Goal: Check status: Check status

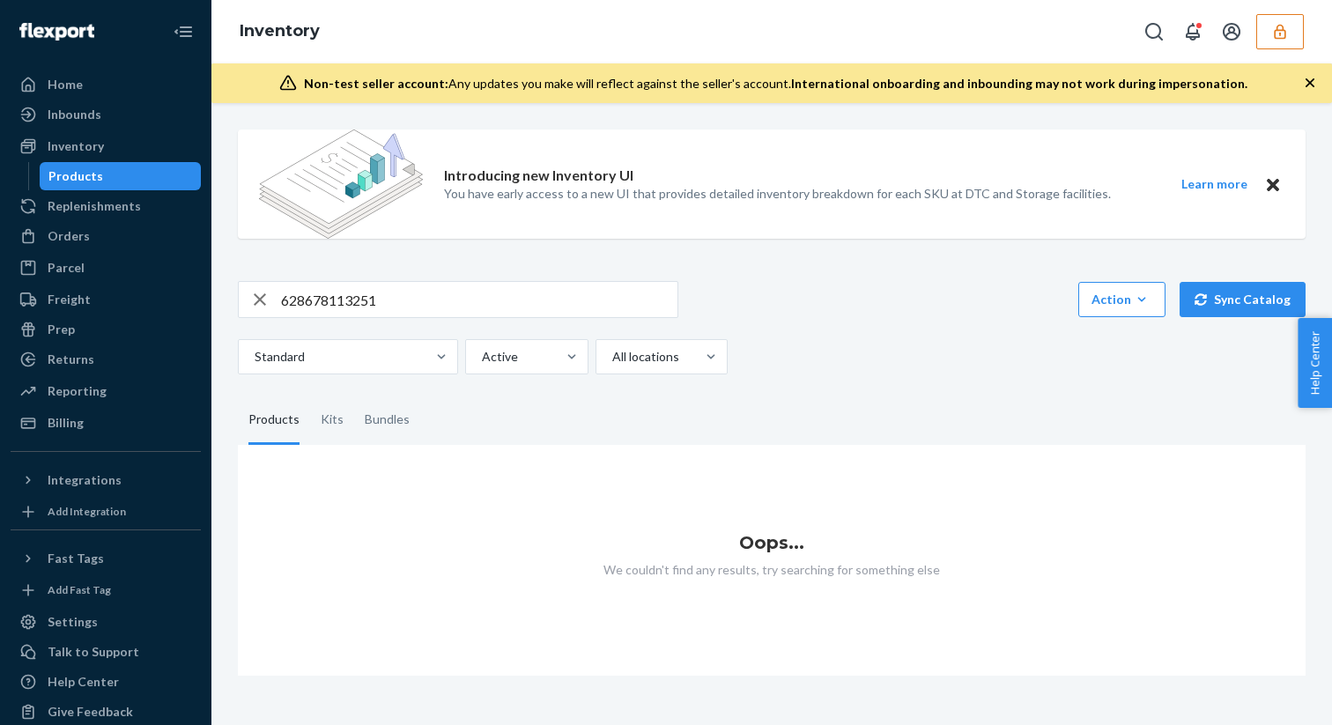
click at [1280, 35] on icon "button" at bounding box center [1279, 31] width 11 height 15
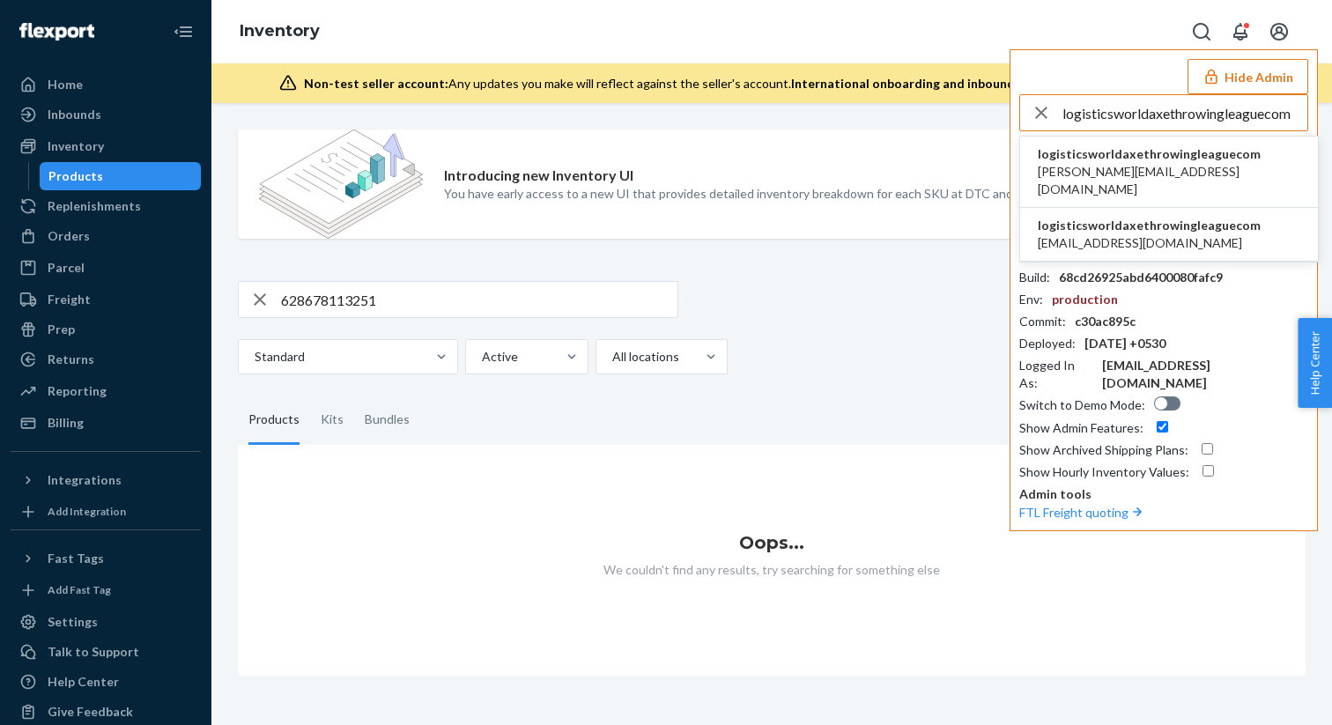
type input "logisticsworldaxethrowingleaguecom"
click at [1088, 170] on span "kyle.prensler@badaxethrowing.com" at bounding box center [1169, 180] width 263 height 35
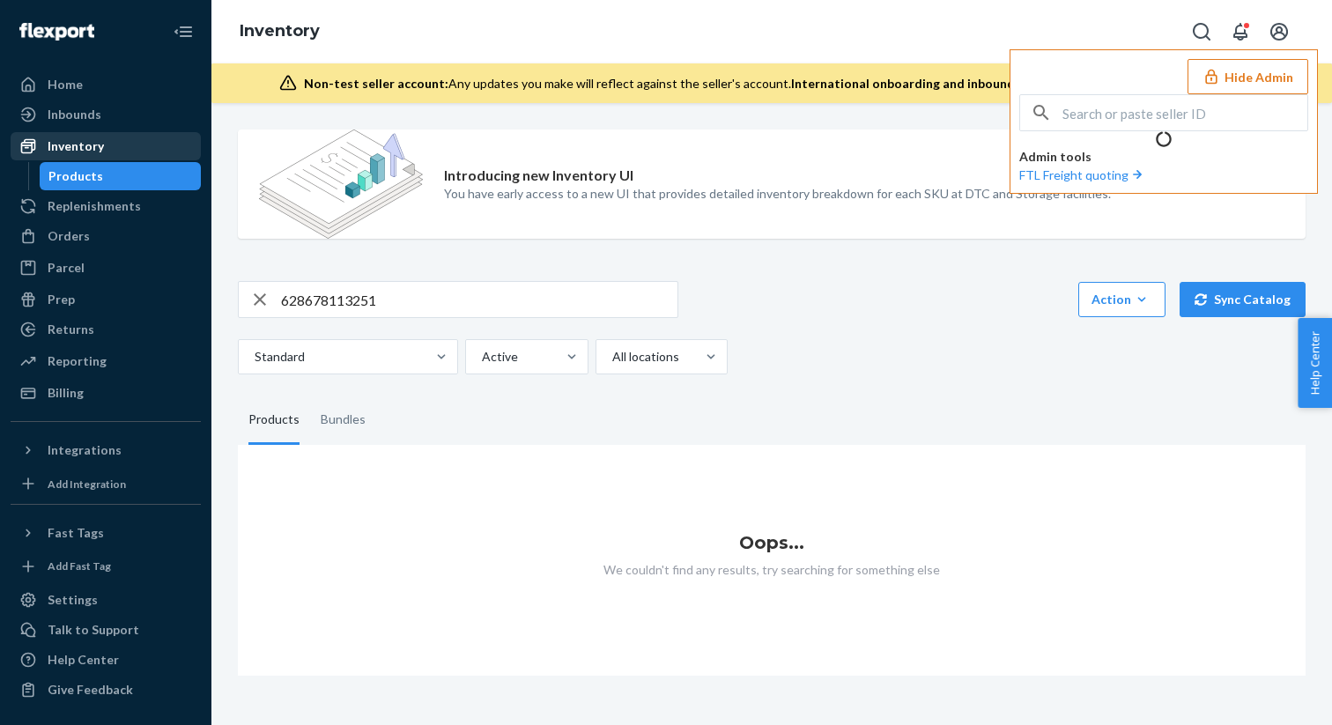
click at [103, 152] on div "Inventory" at bounding box center [105, 146] width 187 height 25
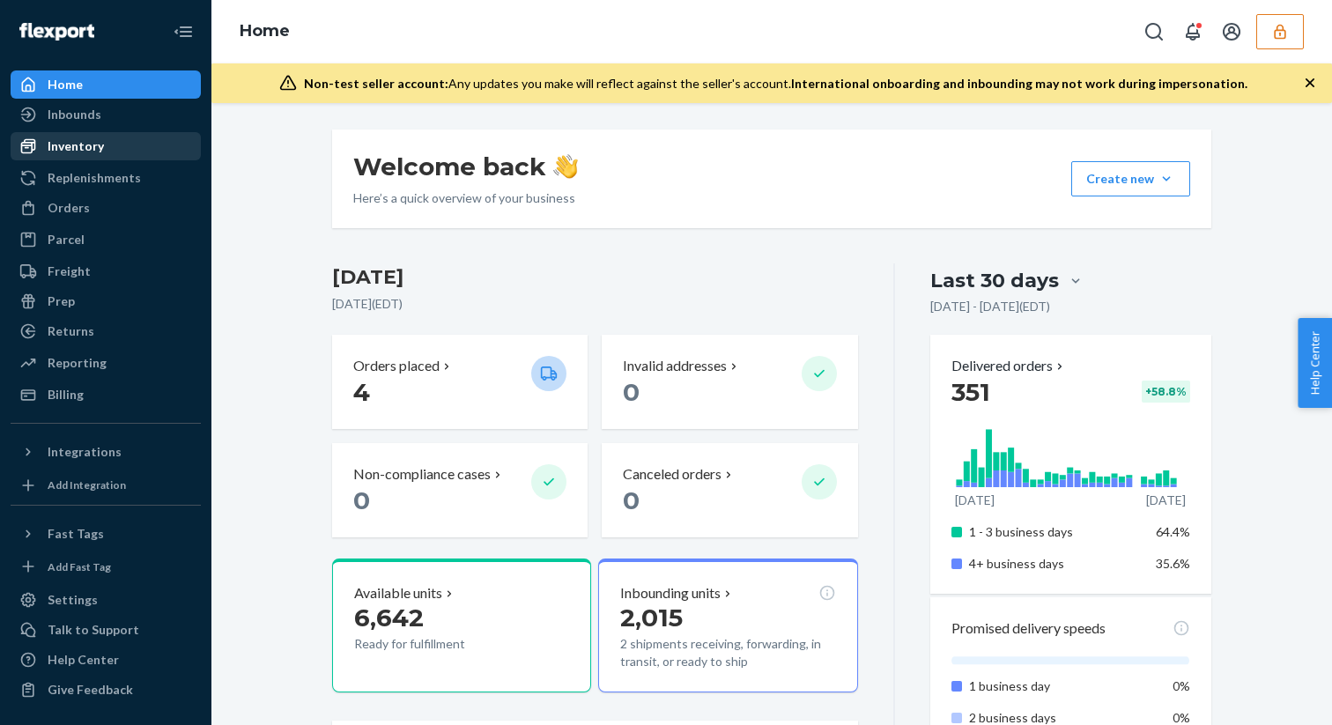
click at [85, 155] on div "Inventory" at bounding box center [105, 146] width 187 height 25
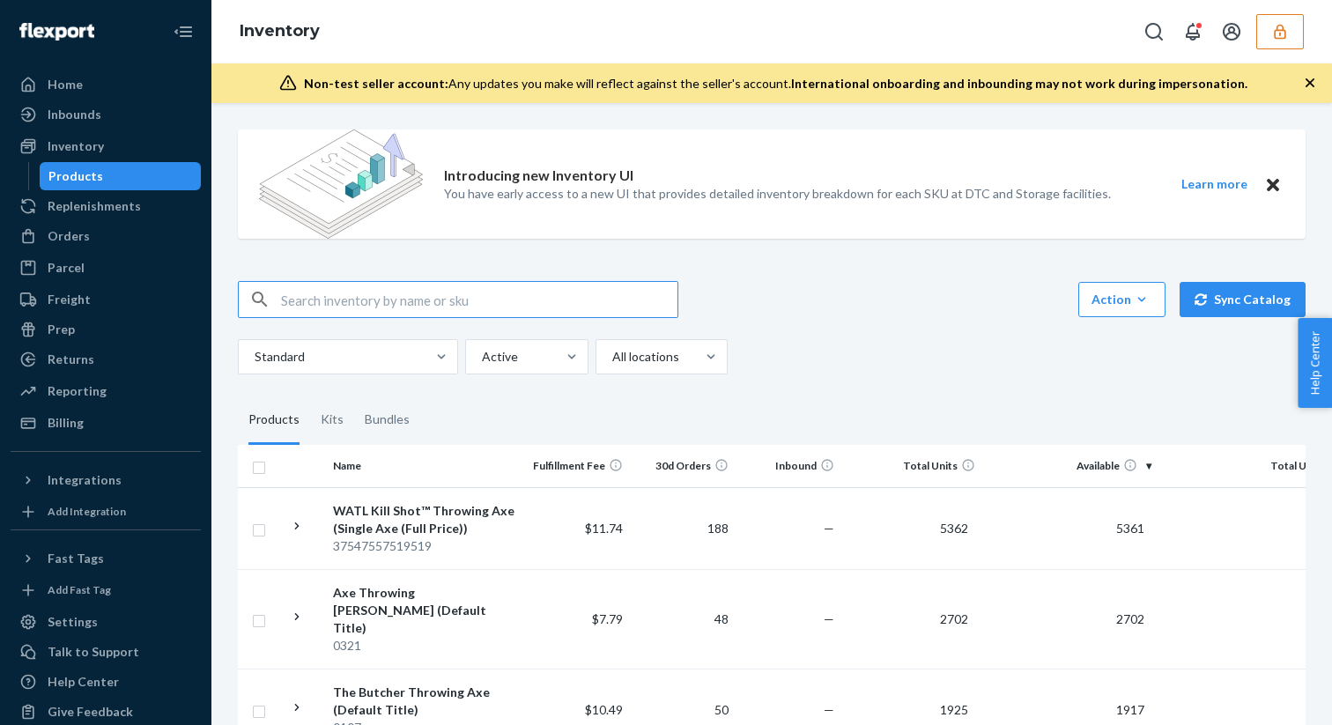
click at [340, 295] on input "text" at bounding box center [479, 299] width 396 height 35
type input "628678113251"
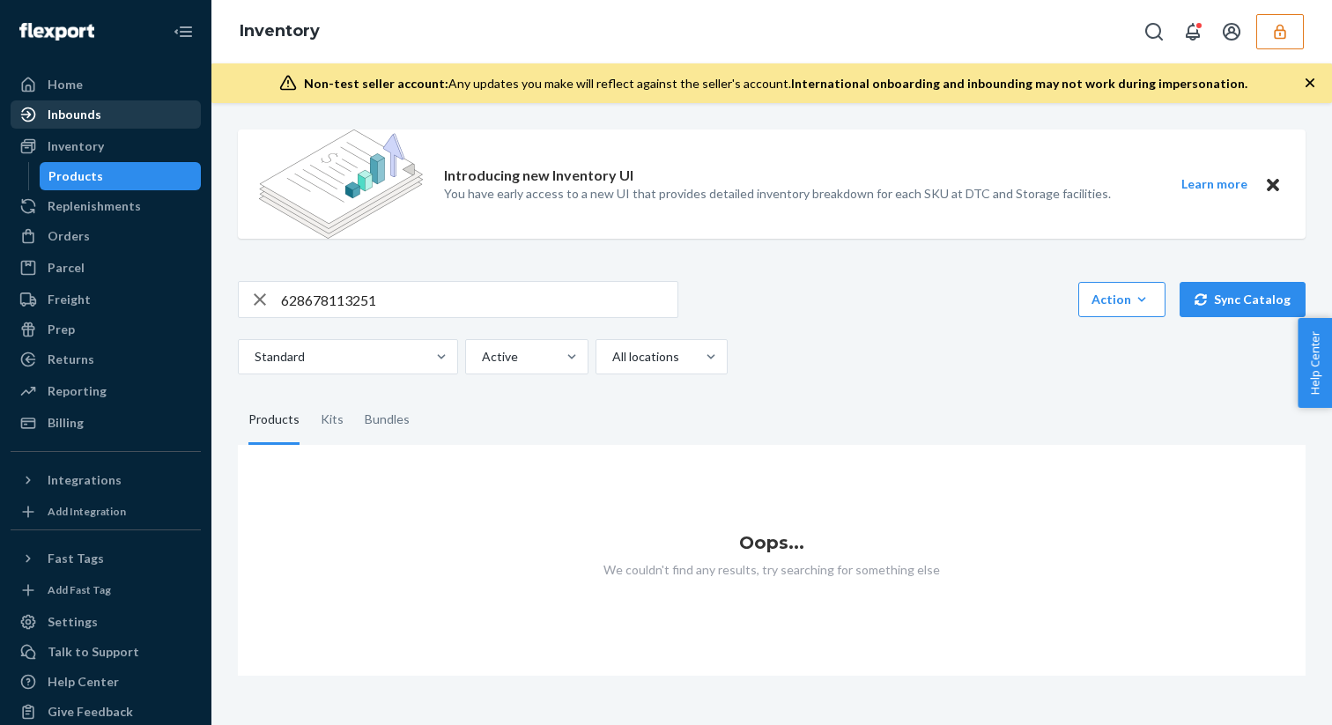
click at [92, 116] on div "Inbounds" at bounding box center [75, 115] width 54 height 18
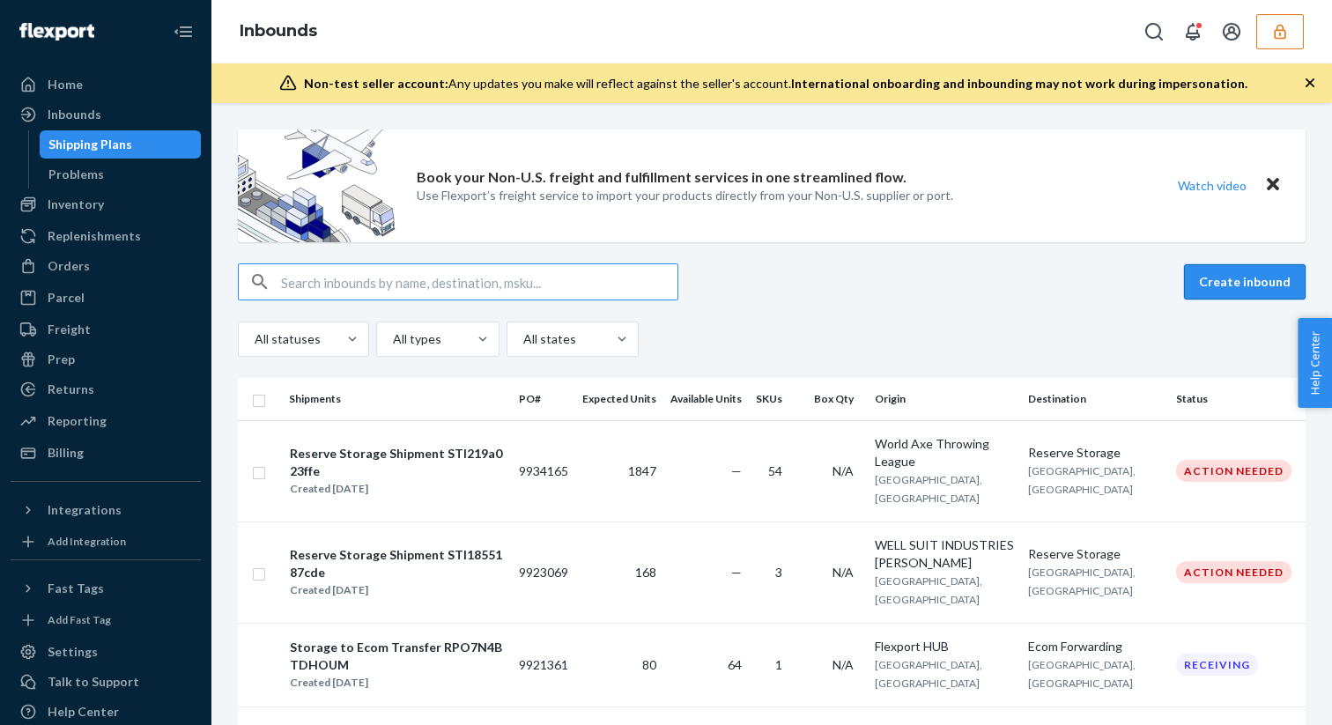
click at [1235, 285] on button "Create inbound" at bounding box center [1245, 281] width 122 height 35
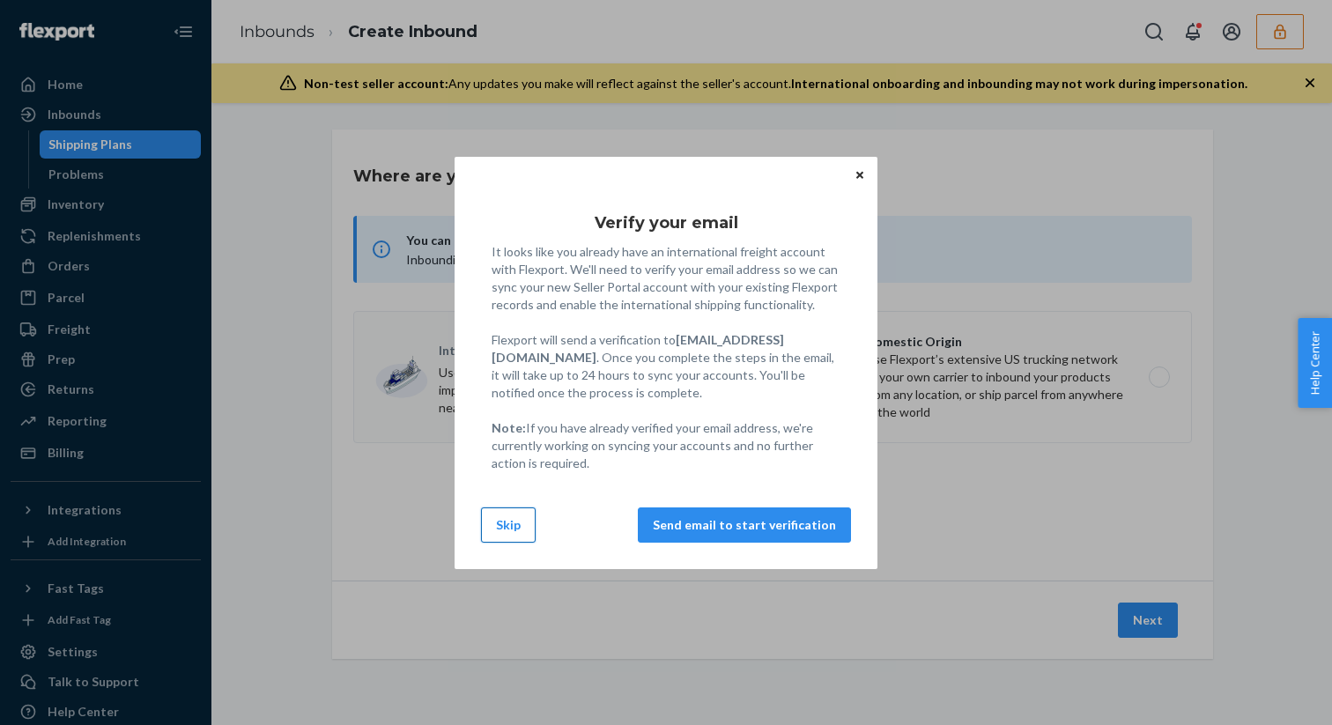
click at [515, 535] on button "Skip" at bounding box center [508, 524] width 55 height 35
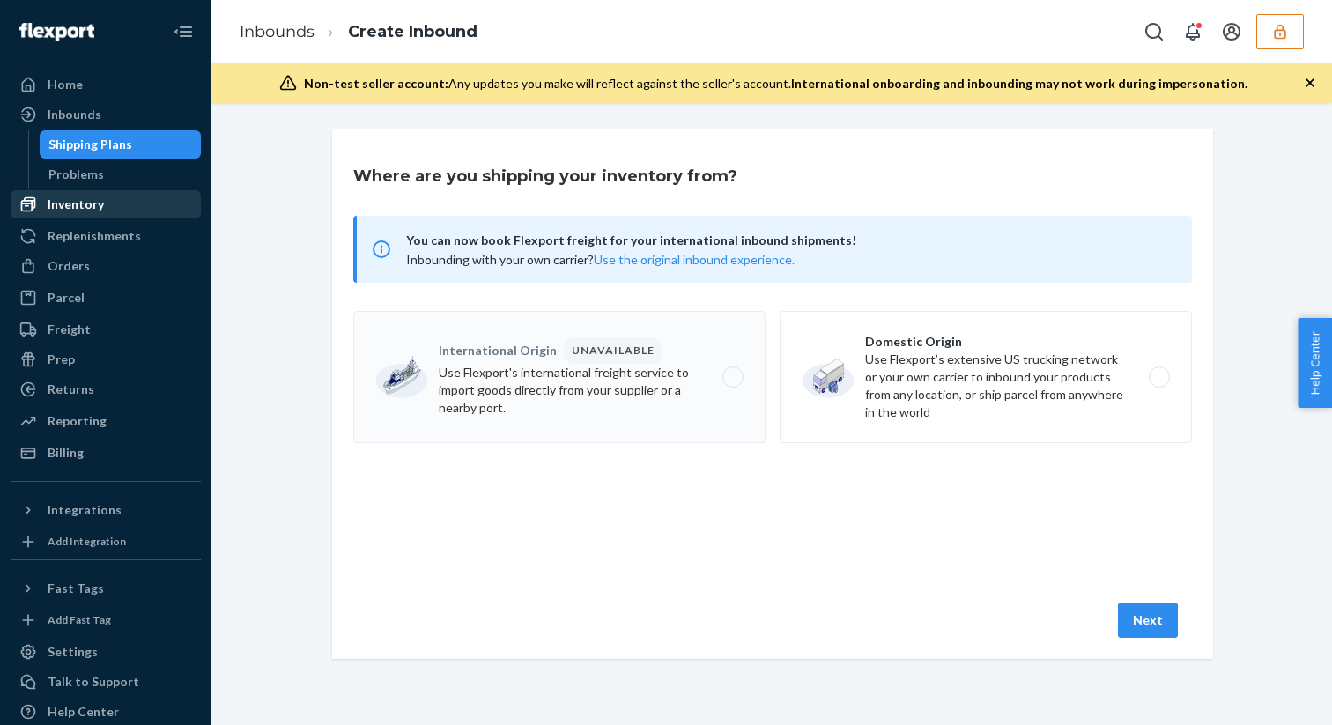
click at [80, 200] on div "Inventory" at bounding box center [76, 205] width 56 height 18
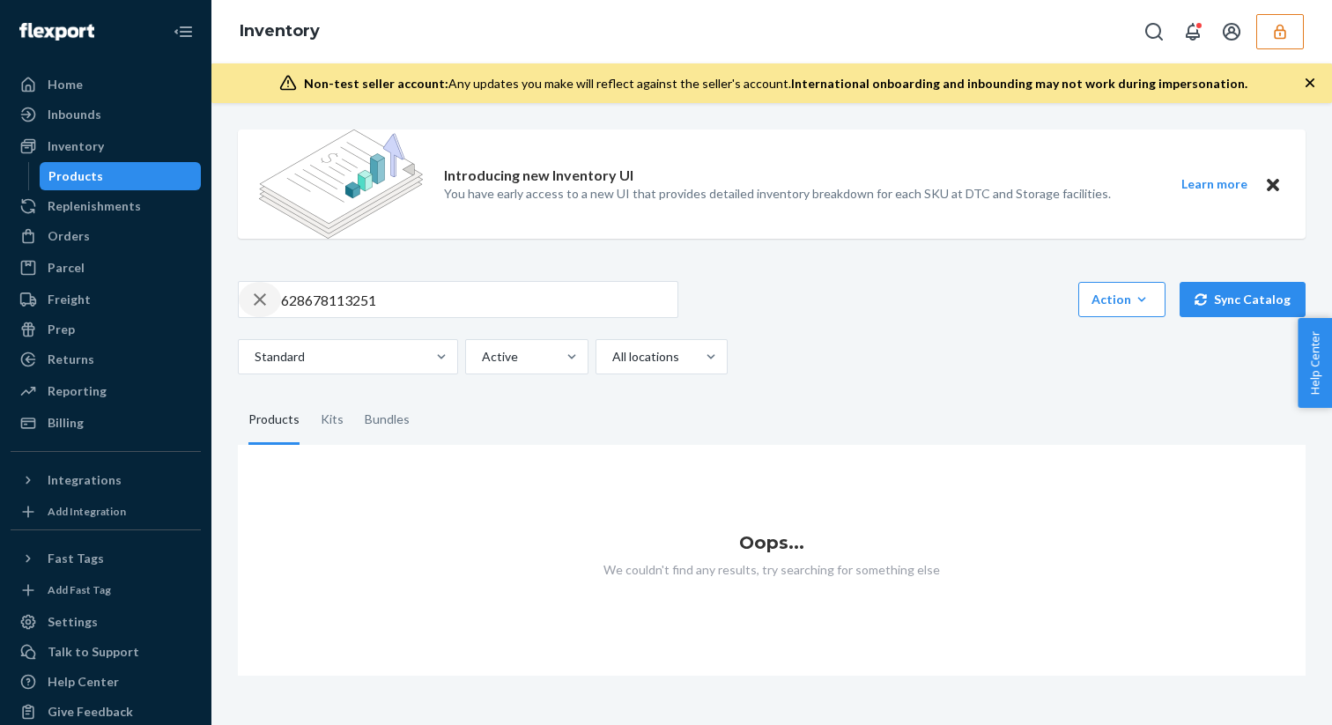
click at [261, 302] on icon "button" at bounding box center [259, 299] width 21 height 35
click at [316, 302] on input "text" at bounding box center [479, 299] width 396 height 35
type input "DFT52BHQV6X"
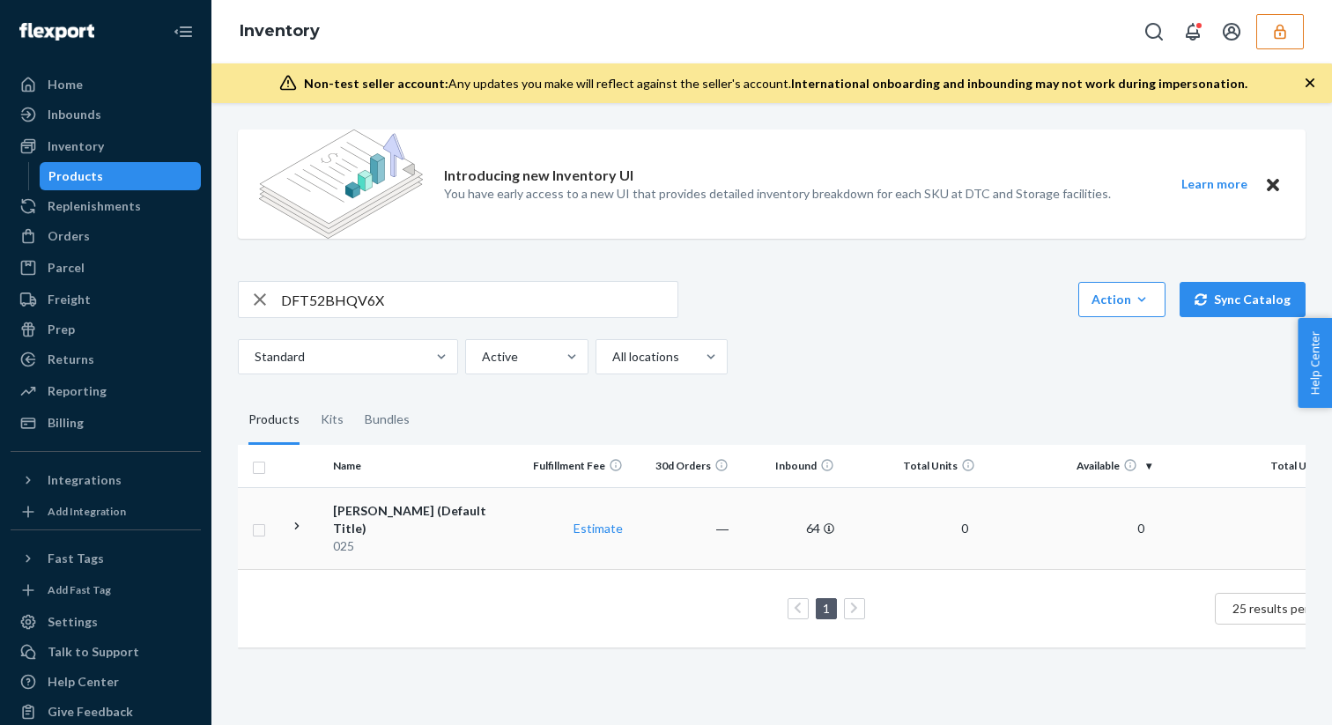
click at [419, 537] on div "025" at bounding box center [425, 546] width 184 height 18
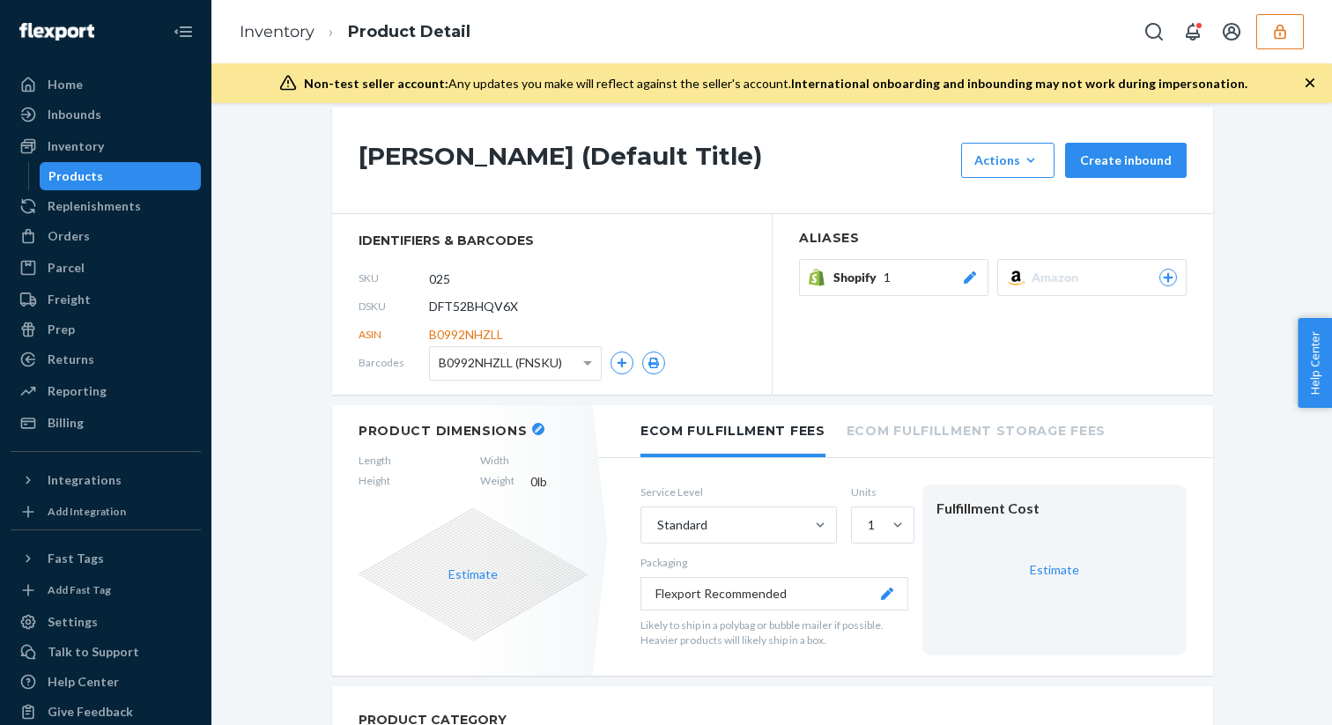
scroll to position [233, 0]
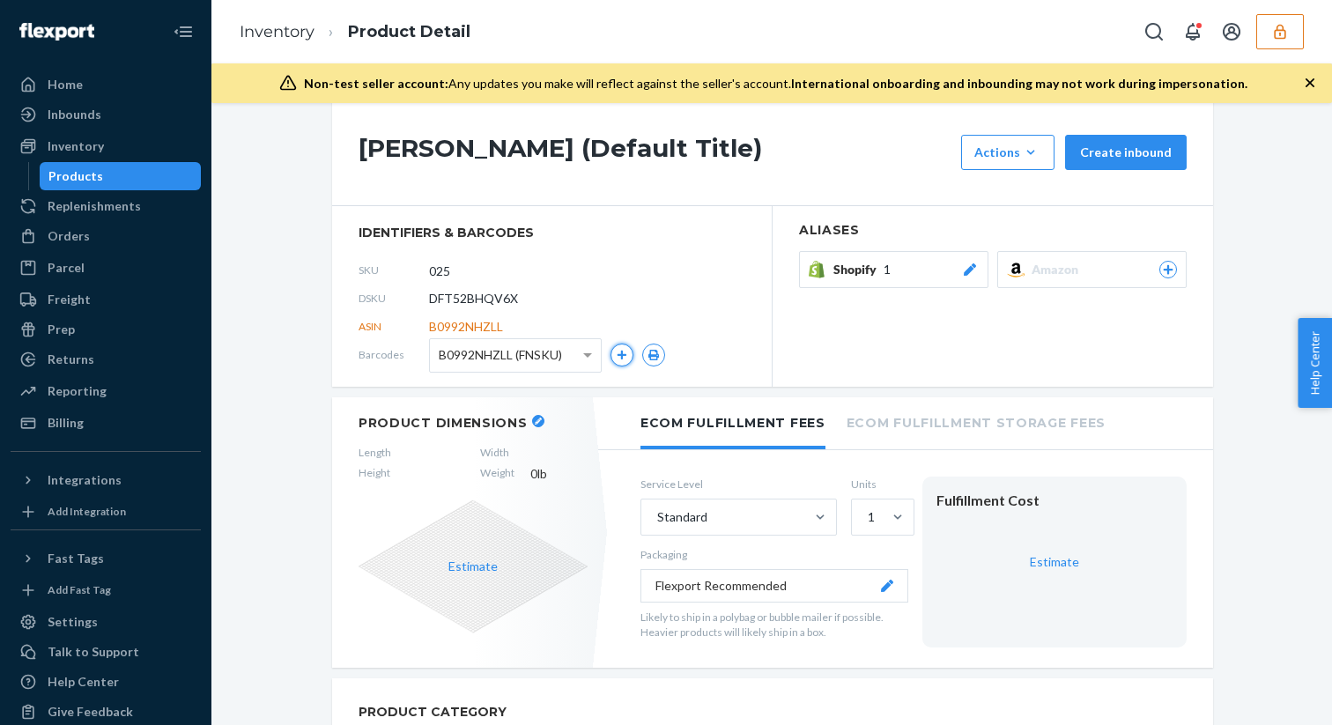
click at [622, 359] on icon "button" at bounding box center [623, 356] width 10 height 10
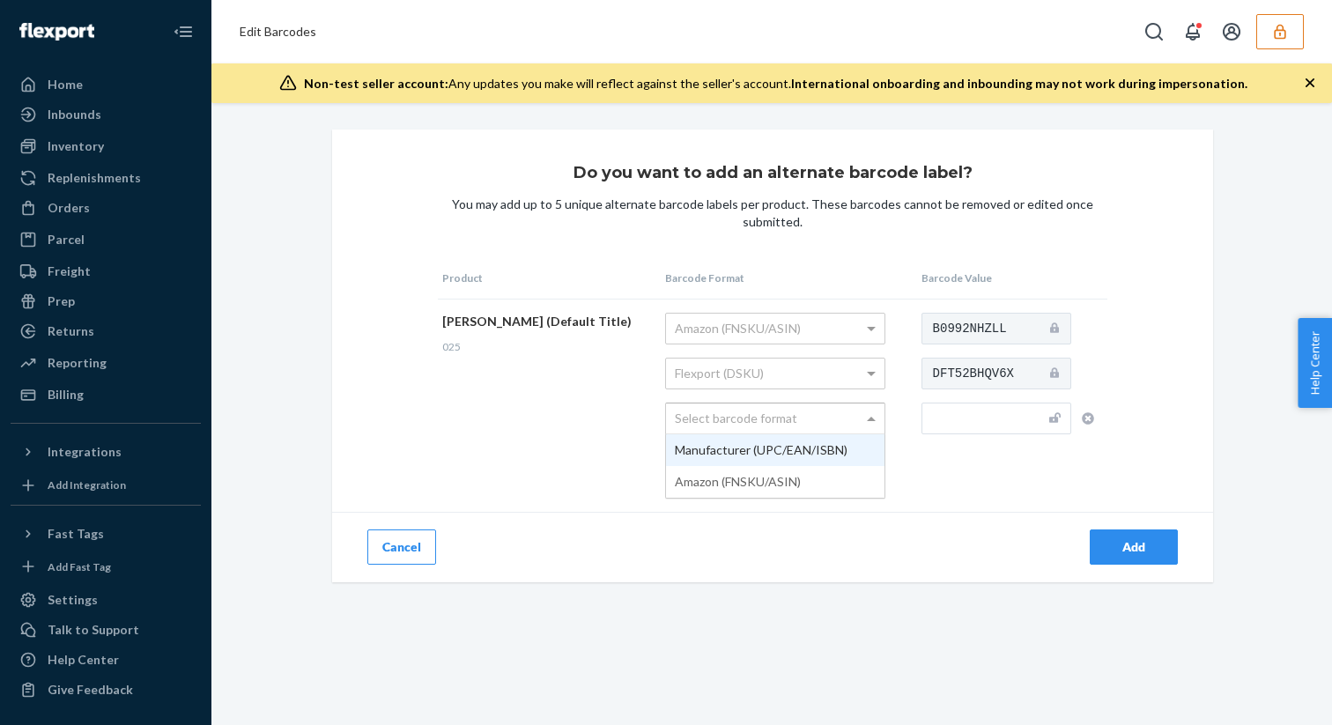
click at [707, 419] on div "Select barcode format" at bounding box center [775, 418] width 218 height 30
click at [957, 417] on input "text" at bounding box center [996, 419] width 150 height 32
paste input "628678113251"
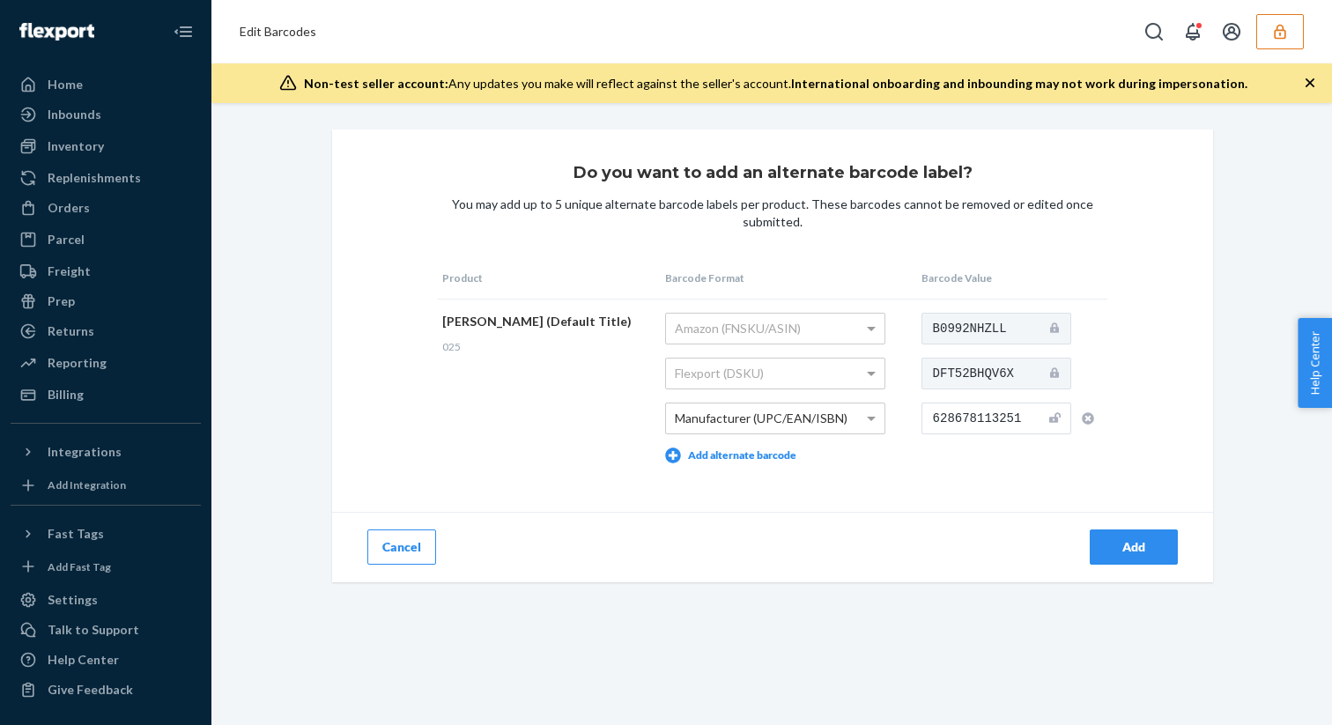
type input "628678113251"
click at [1135, 548] on div "Add" at bounding box center [1134, 547] width 58 height 18
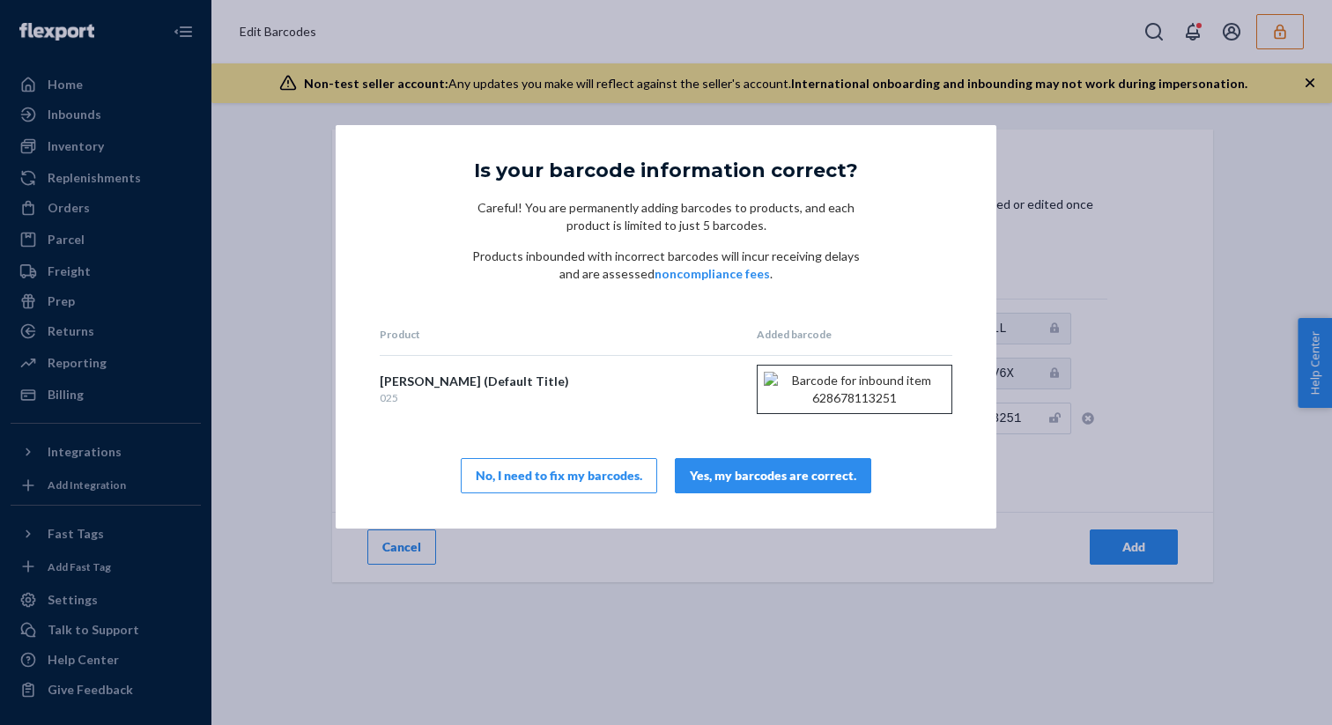
click at [572, 485] on div "No, I need to fix my barcodes." at bounding box center [559, 476] width 167 height 18
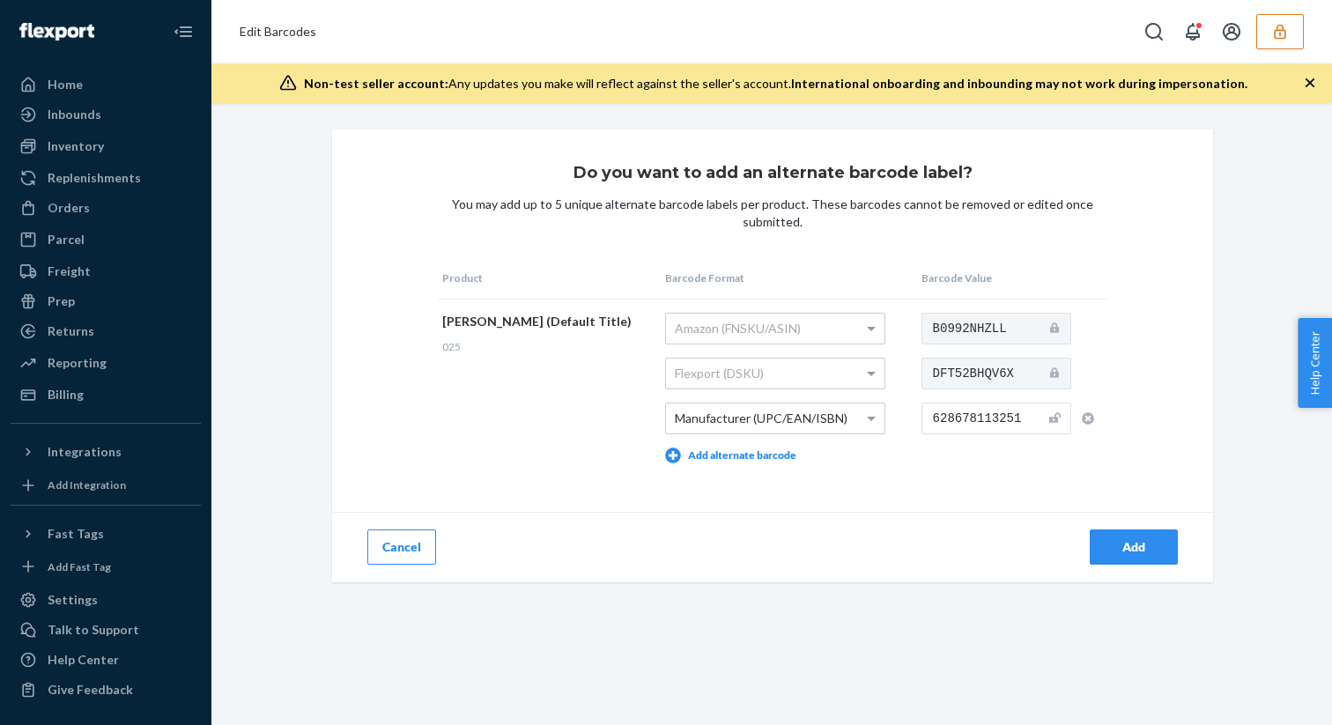
click at [1139, 545] on div "Add" at bounding box center [1134, 547] width 58 height 18
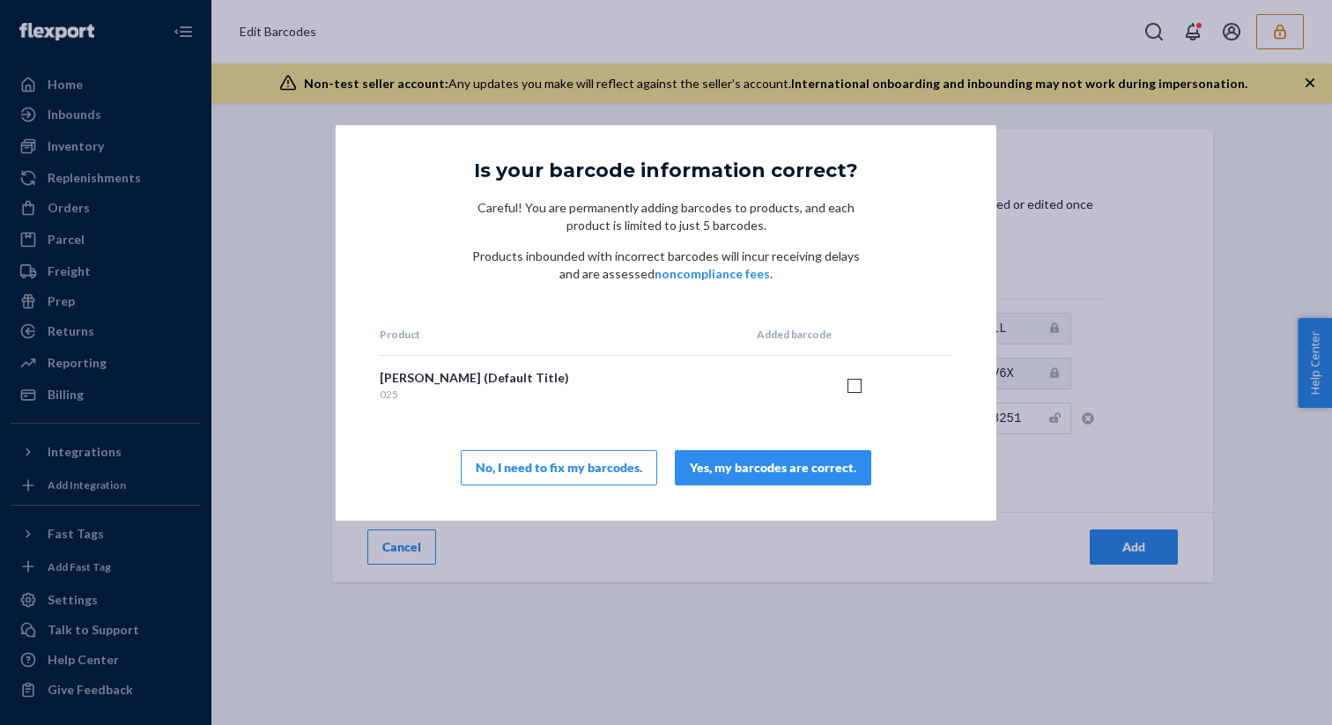
click at [805, 472] on div "Yes, my barcodes are correct." at bounding box center [773, 468] width 167 height 18
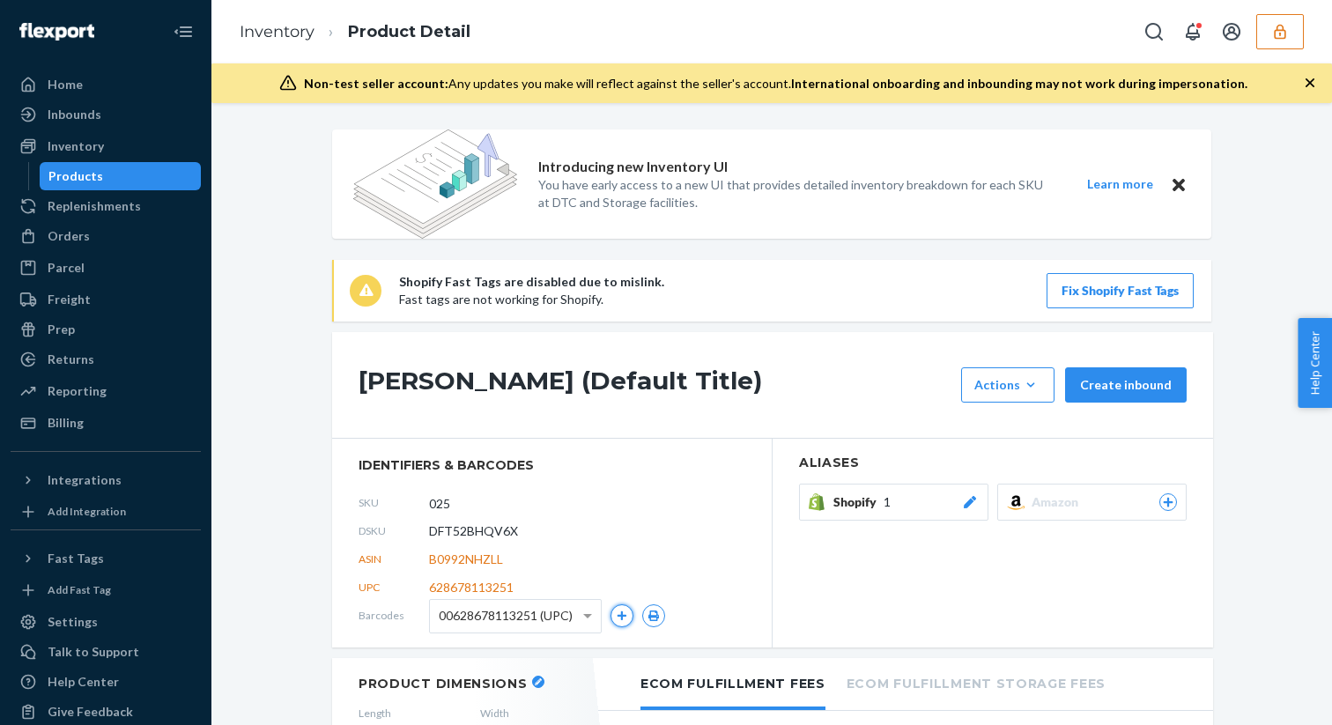
click at [622, 618] on icon "button" at bounding box center [623, 616] width 10 height 10
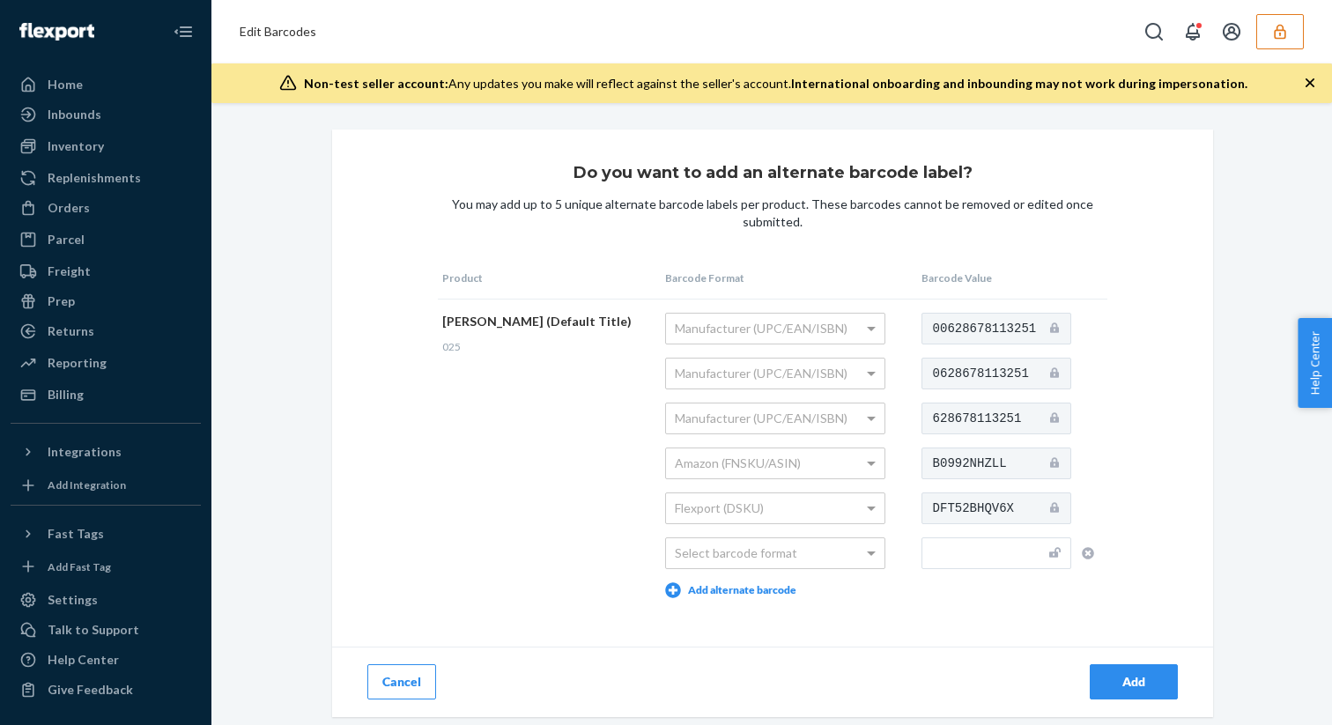
click at [1291, 29] on button "button" at bounding box center [1280, 31] width 48 height 35
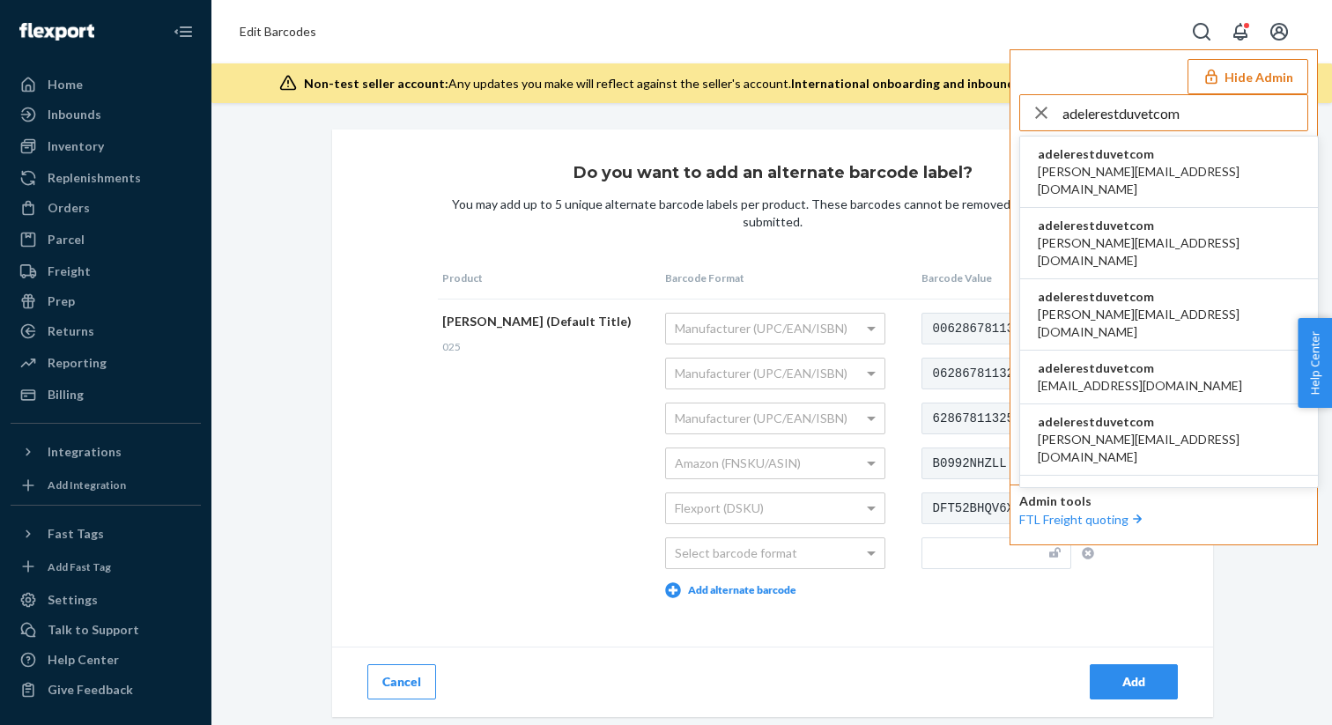
type input "adelerestduvetcom"
click at [1097, 153] on span "adelerestduvetcom" at bounding box center [1169, 154] width 263 height 18
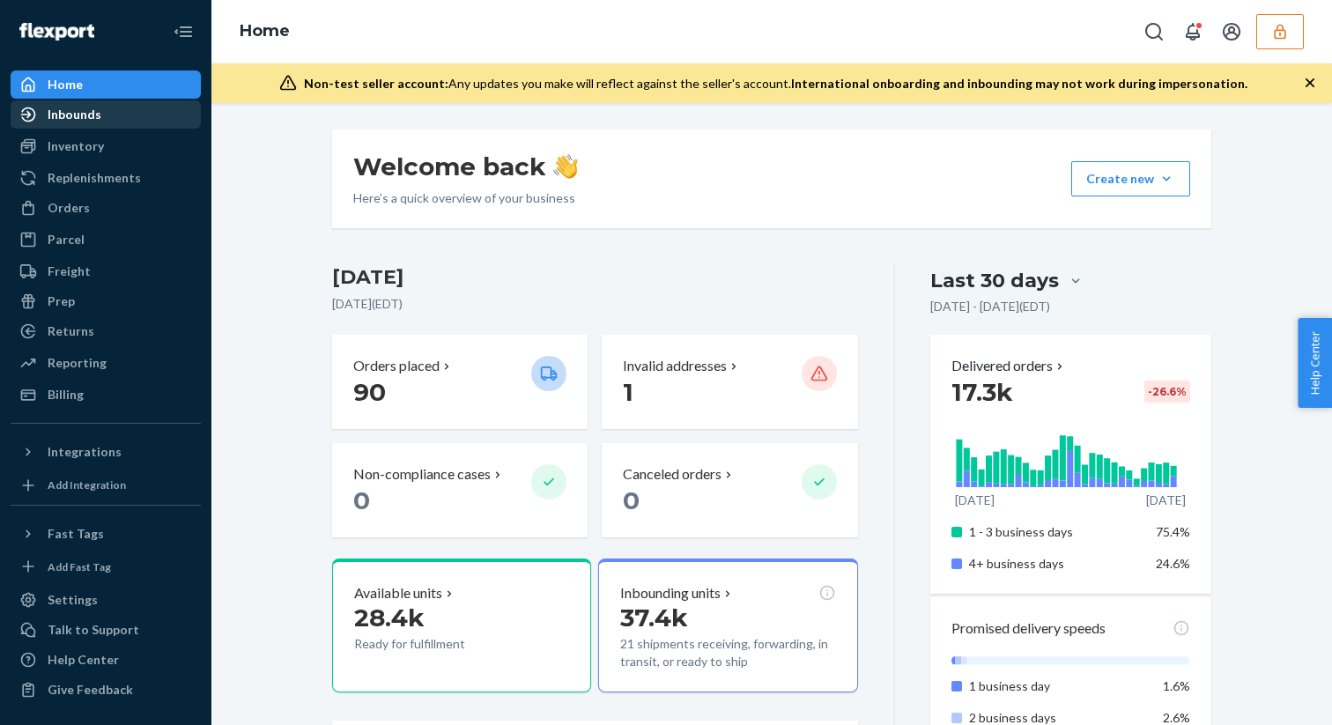
click at [97, 122] on div "Inbounds" at bounding box center [75, 115] width 54 height 18
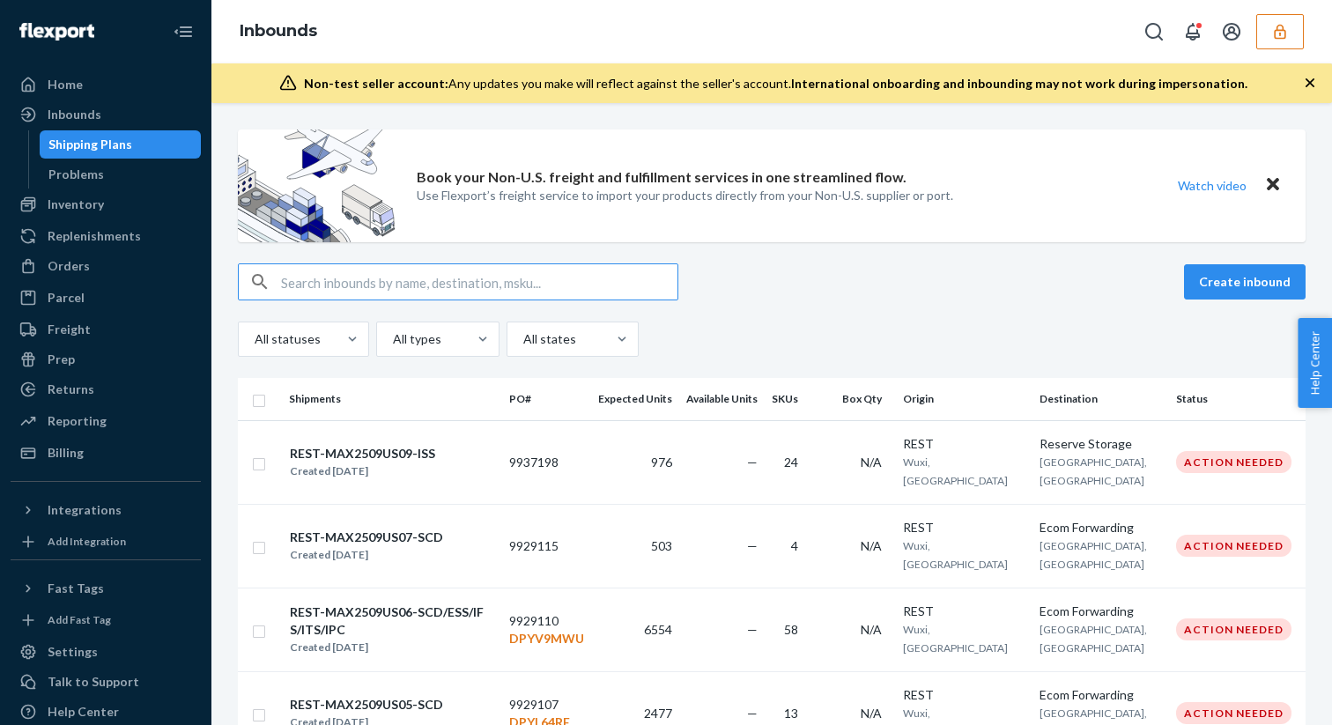
type input "9771253"
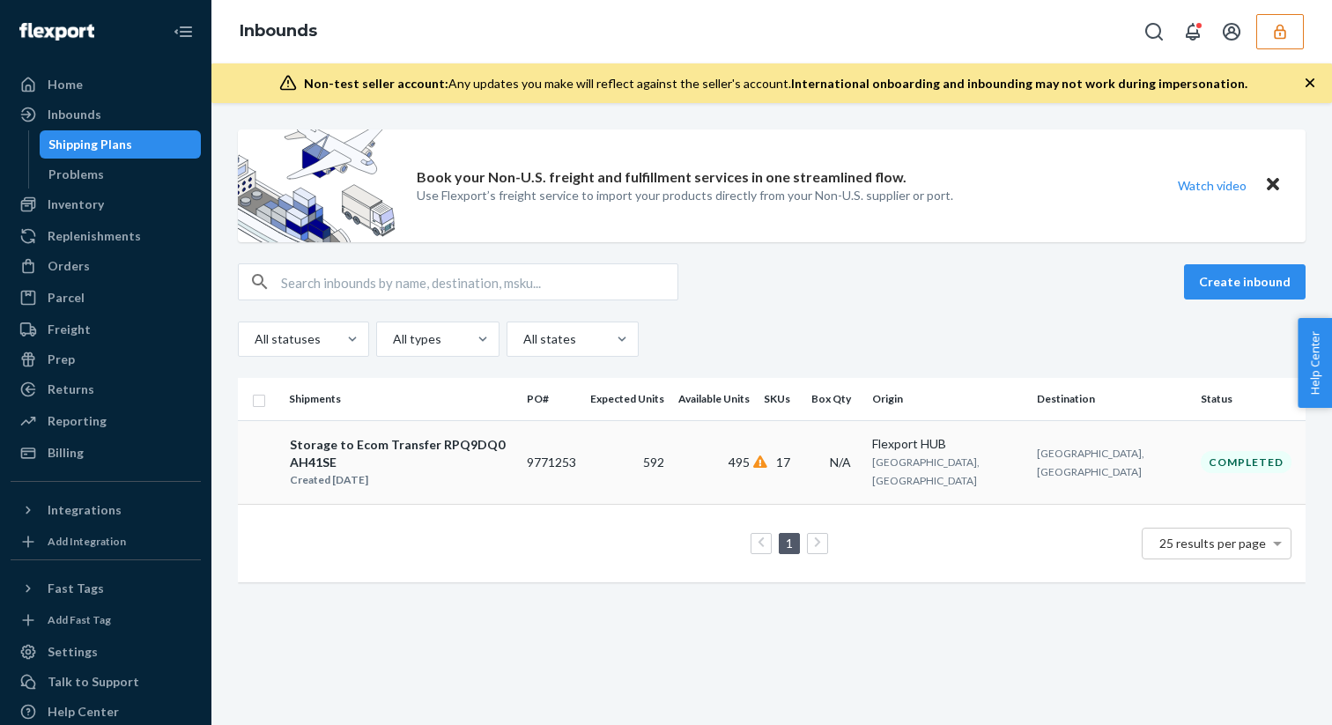
click at [450, 448] on div "Storage to Ecom Transfer RPQ9DQ0AH41SE" at bounding box center [401, 453] width 222 height 35
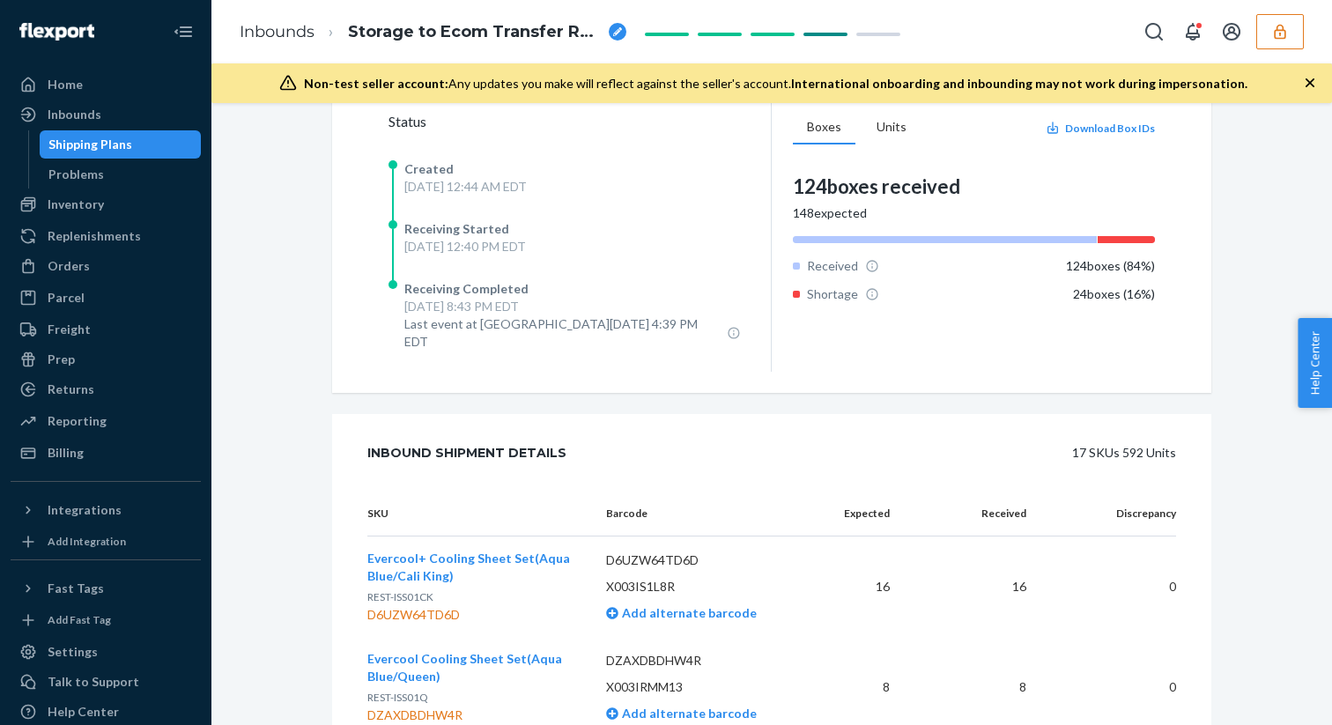
scroll to position [352, 0]
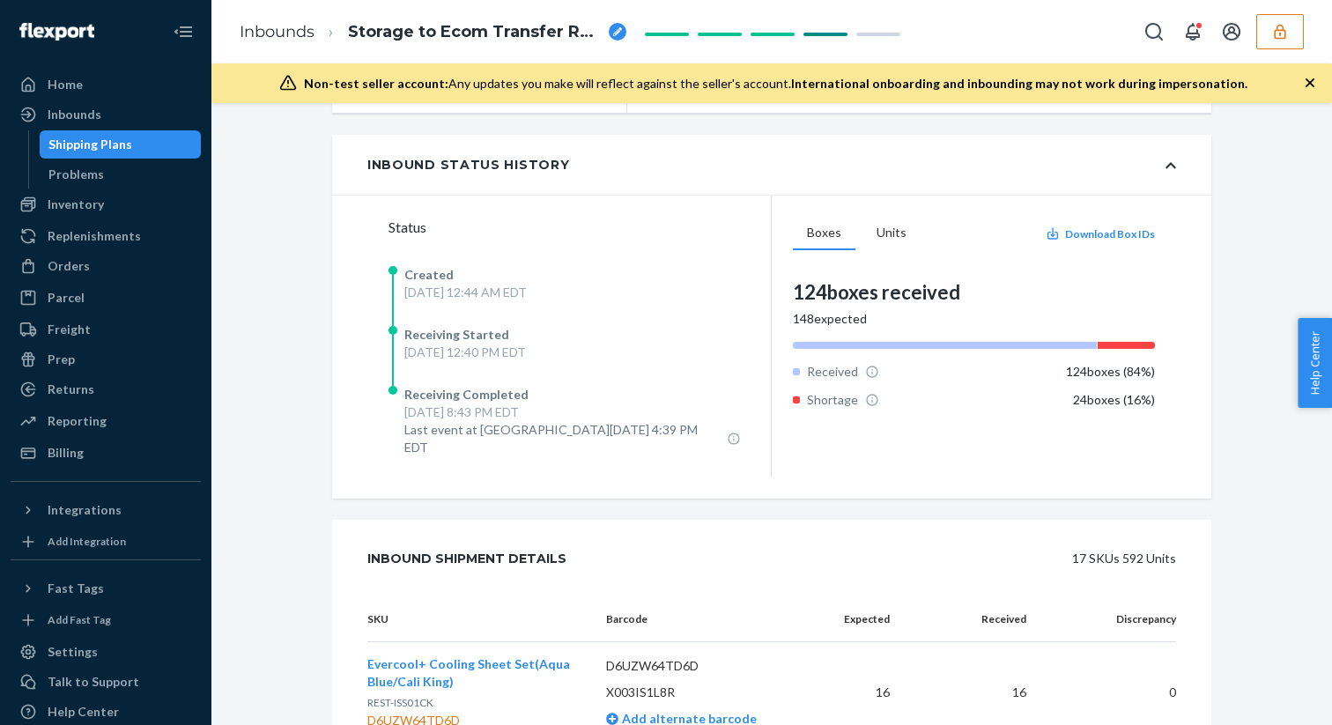
click at [1275, 36] on icon "button" at bounding box center [1279, 31] width 11 height 15
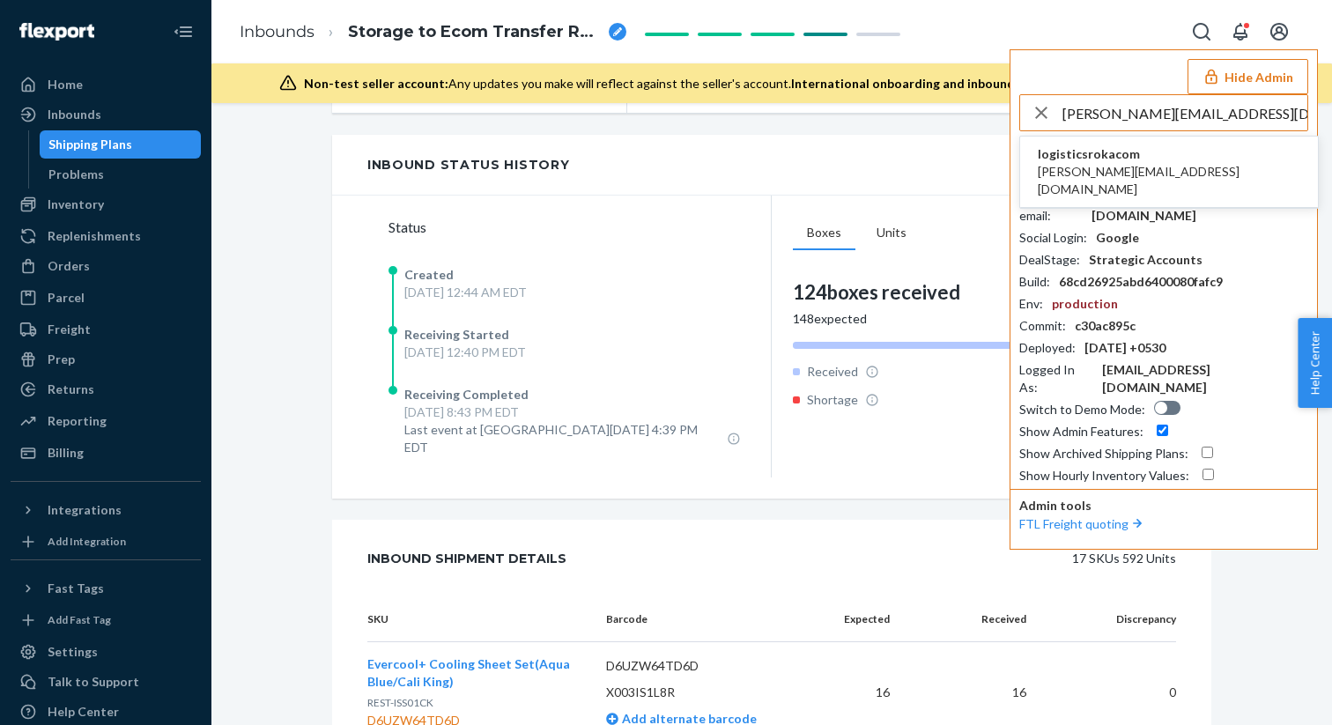
type input "[PERSON_NAME][EMAIL_ADDRESS][DOMAIN_NAME]"
click at [1069, 169] on span "ethan@rokamultisport.com" at bounding box center [1169, 180] width 263 height 35
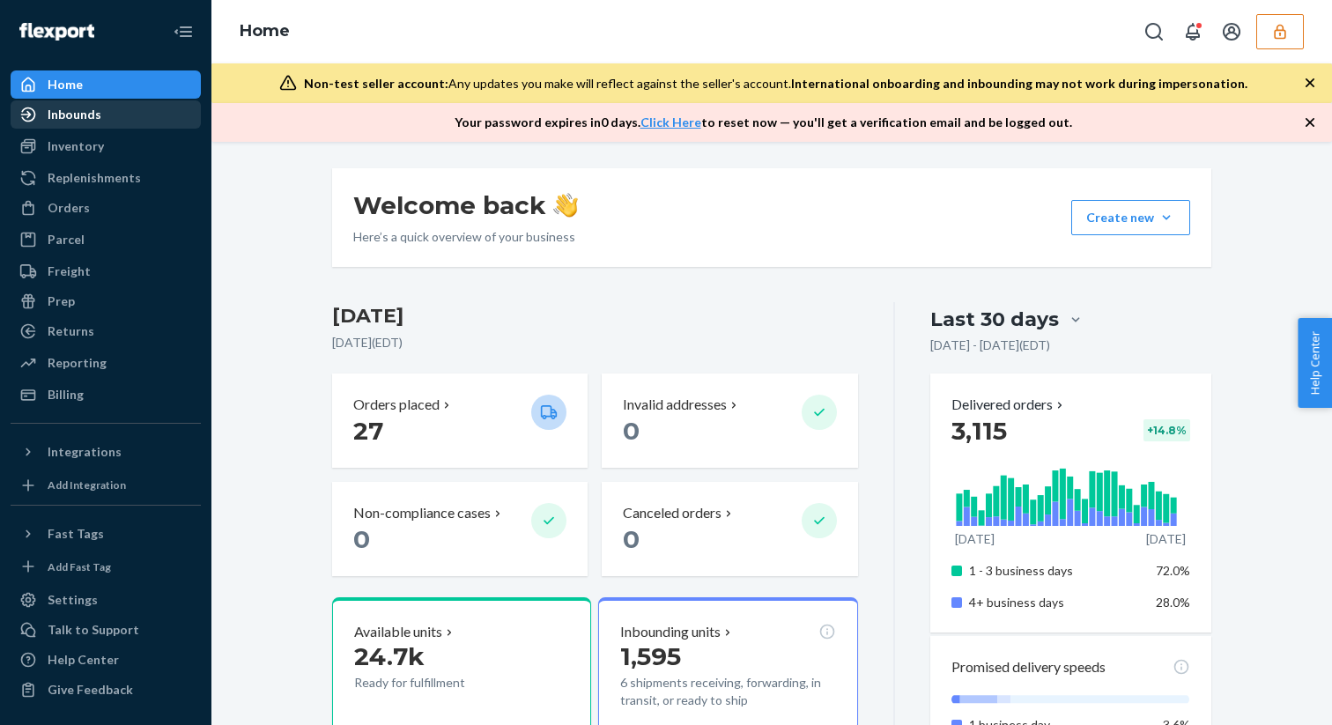
click at [141, 113] on div "Inbounds" at bounding box center [105, 114] width 187 height 25
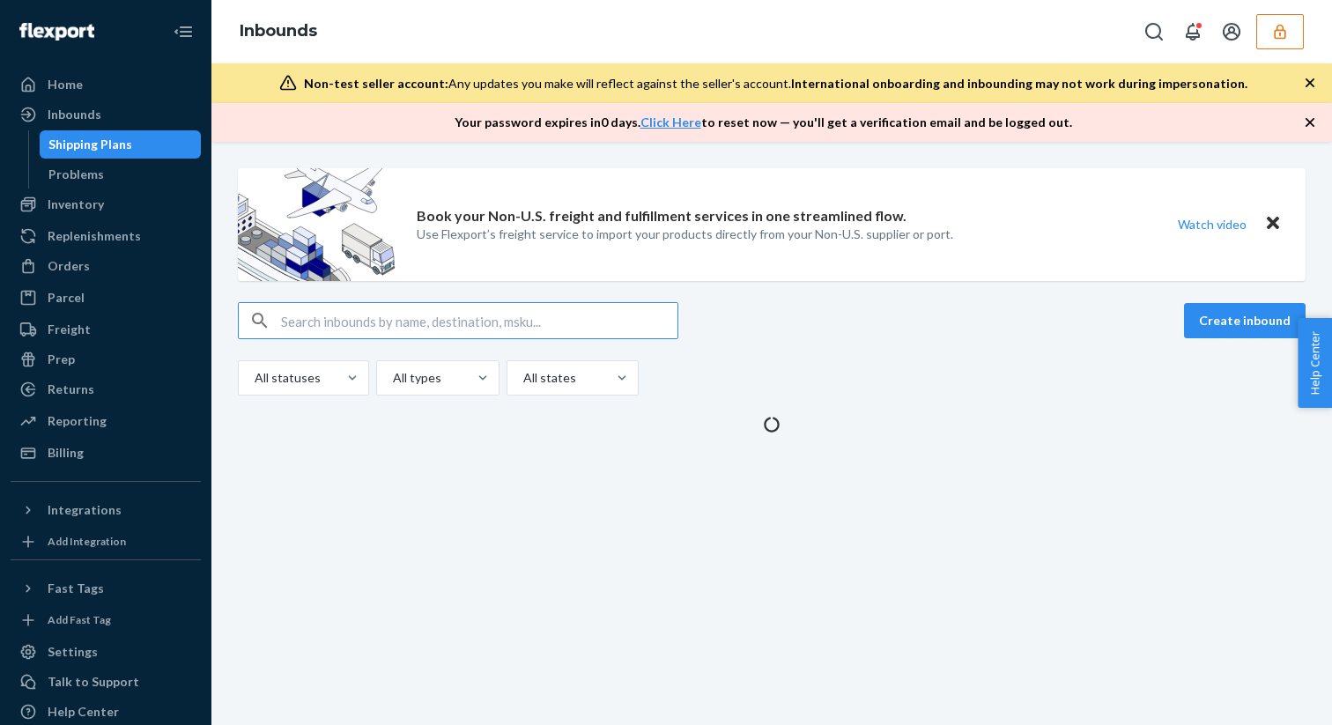
type input "9899004"
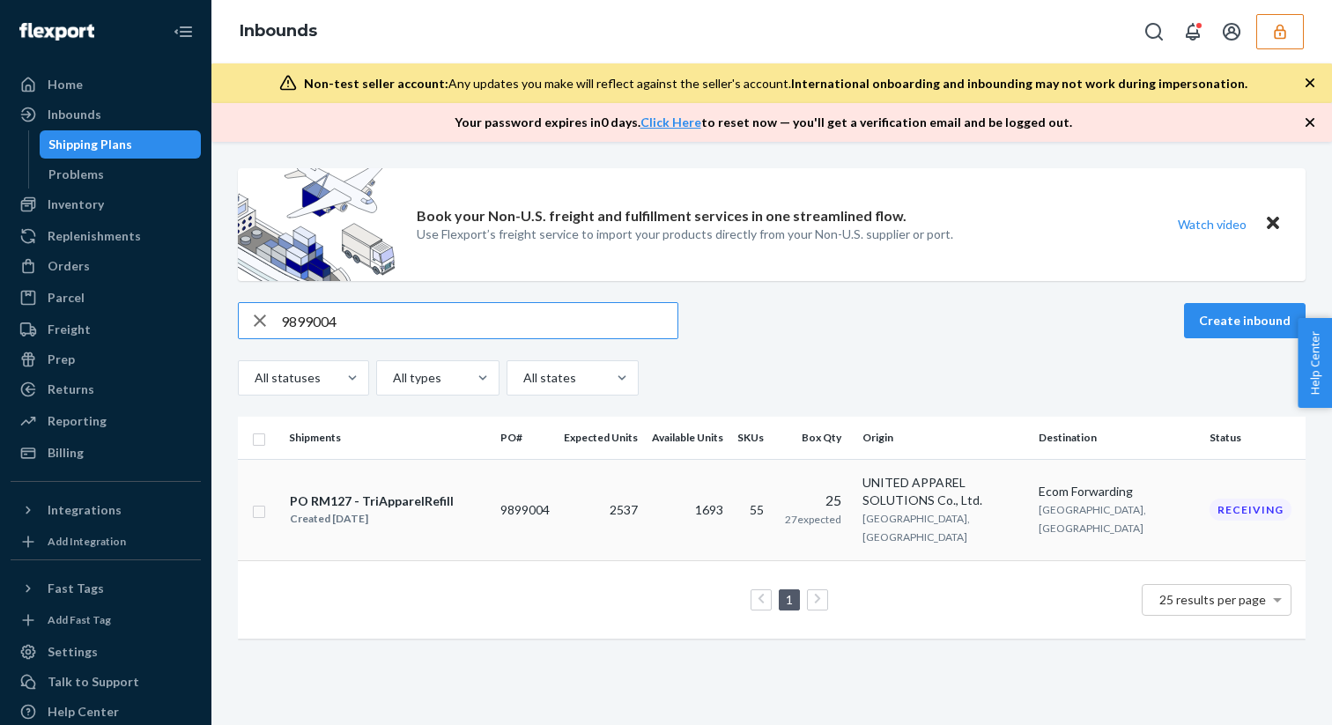
type input "9899004"
click at [467, 504] on div "PO RM127 - TriApparelRefill Created [DATE]" at bounding box center [387, 510] width 197 height 37
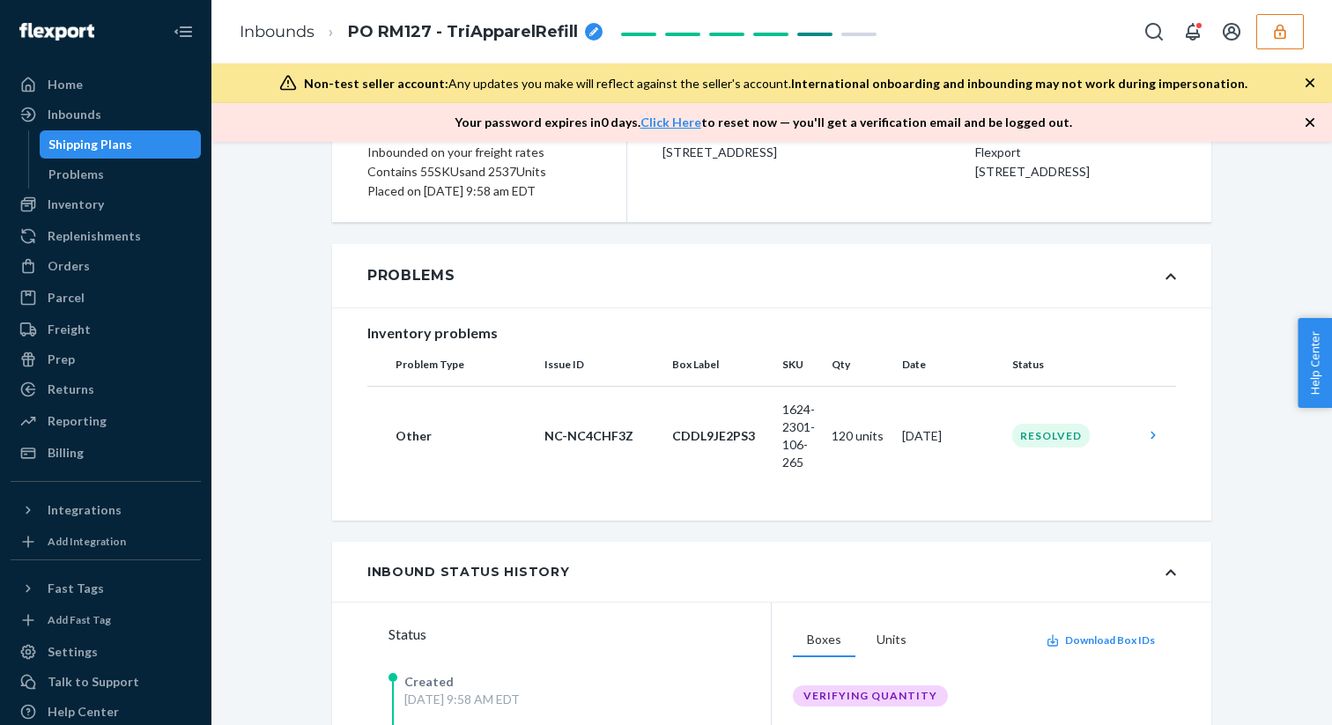
scroll to position [210, 0]
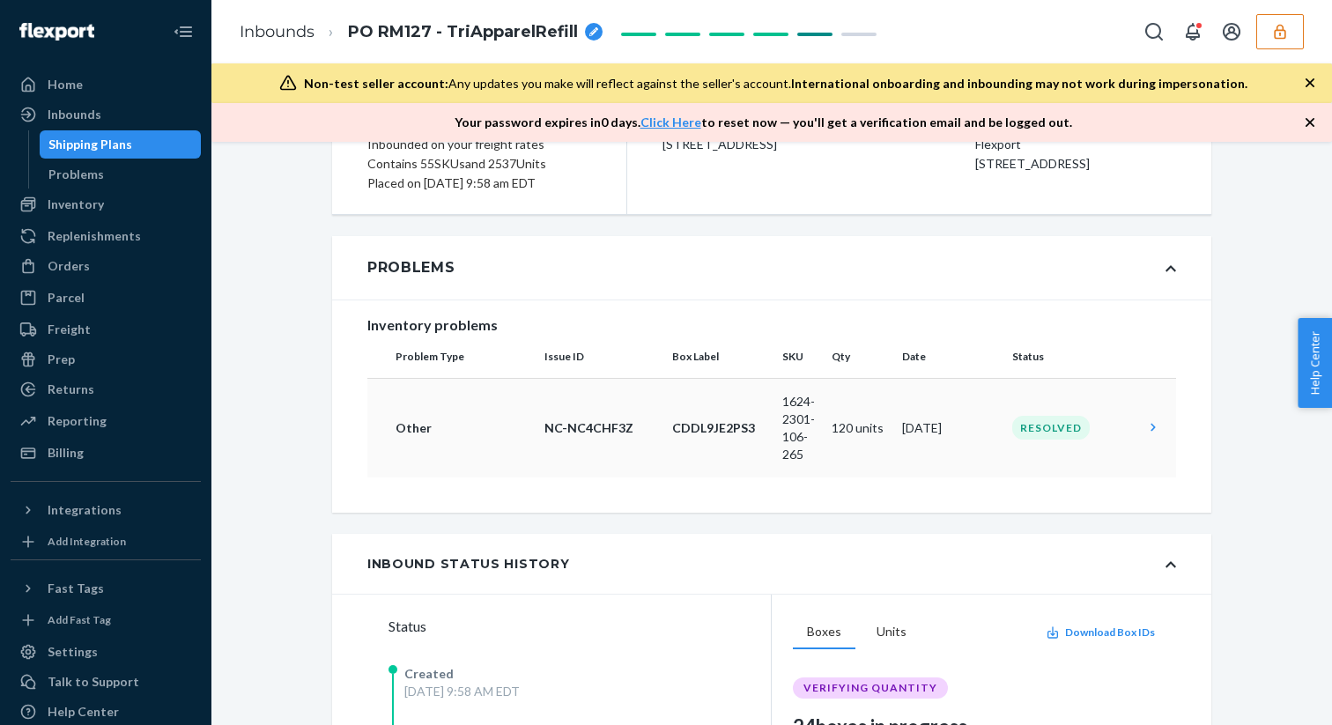
click at [1117, 448] on td "Resolved" at bounding box center [1071, 428] width 132 height 100
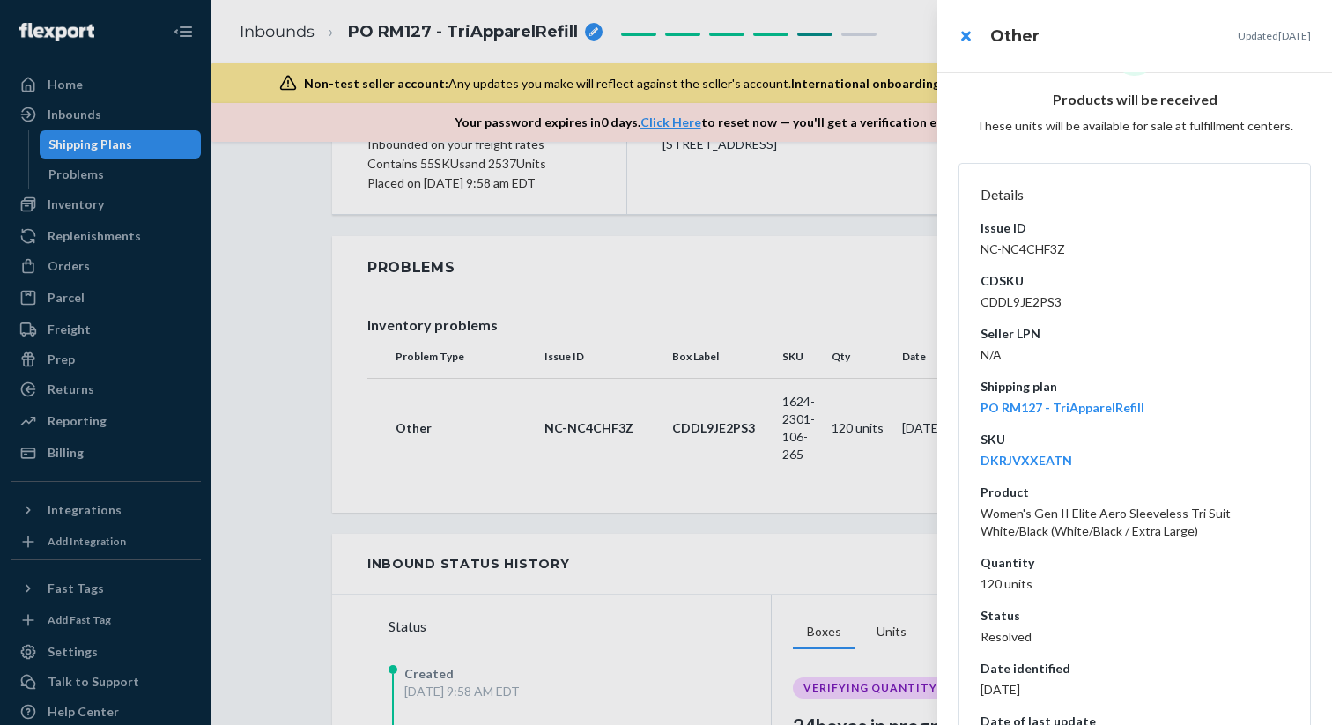
scroll to position [231, 0]
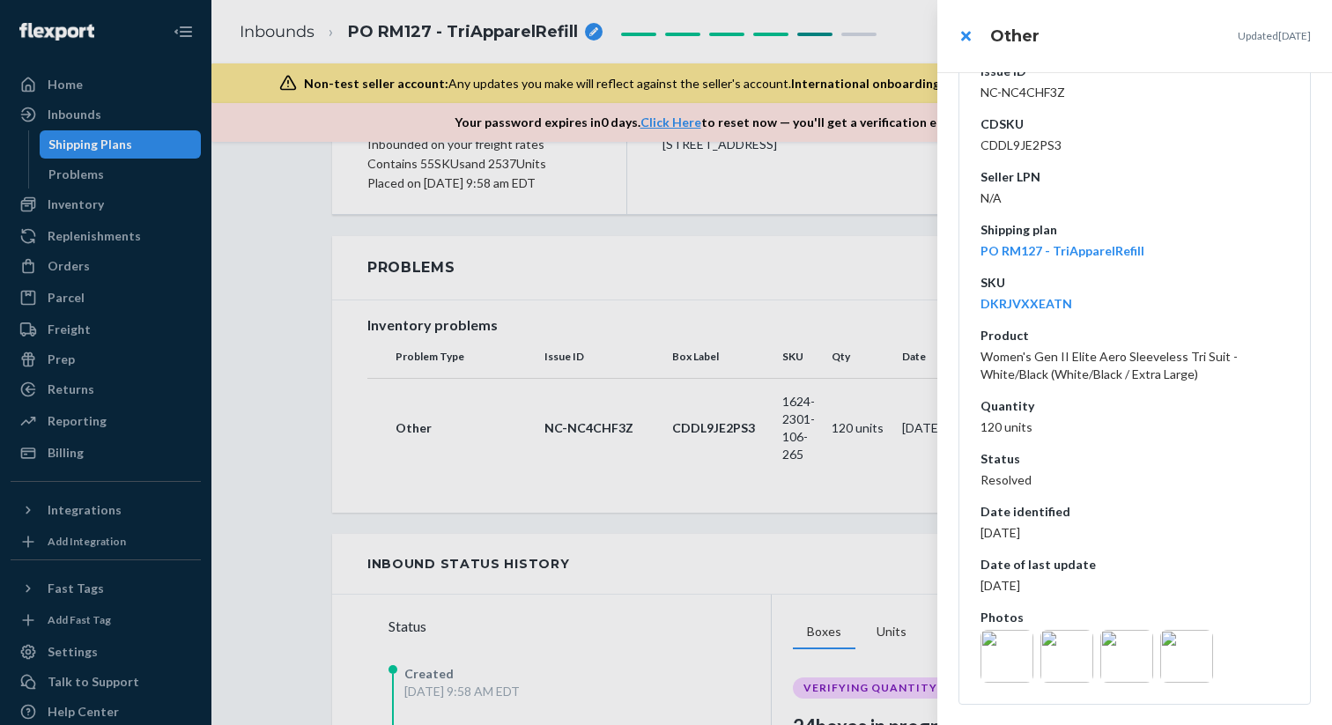
click at [1011, 652] on img at bounding box center [1007, 656] width 53 height 53
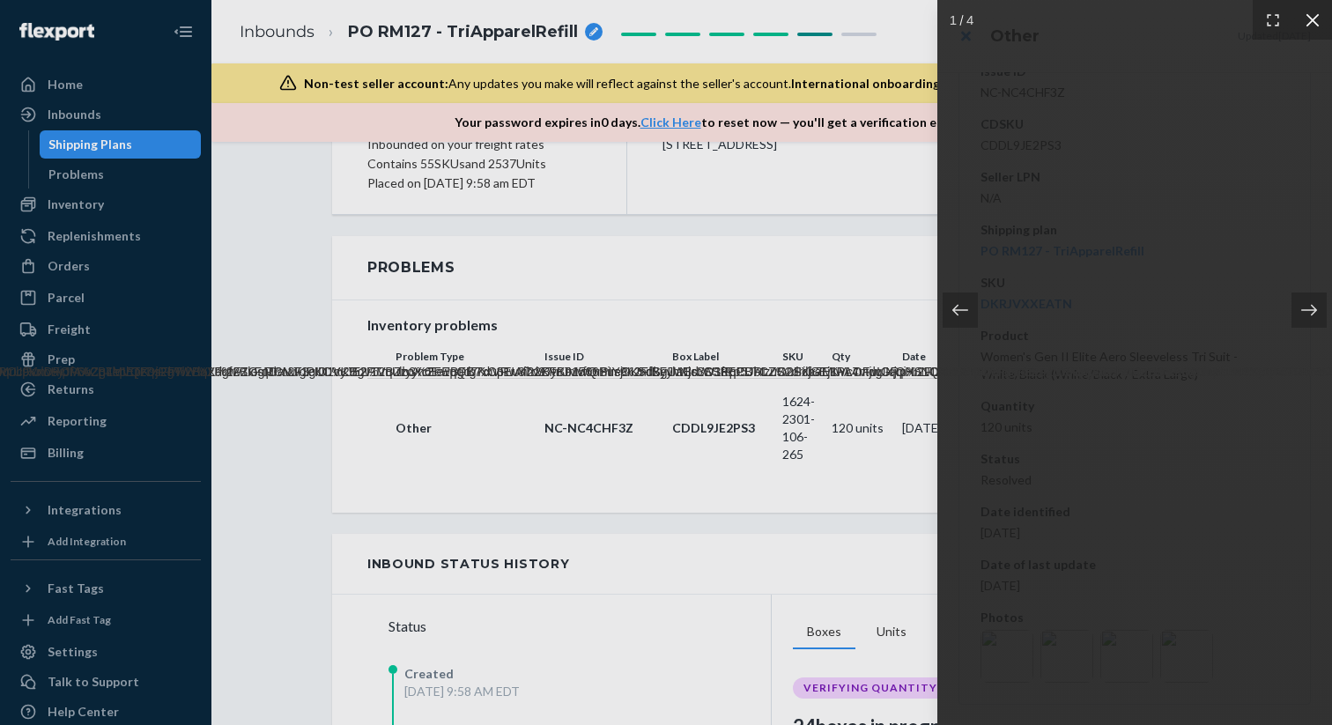
click at [1314, 14] on icon at bounding box center [1313, 20] width 18 height 18
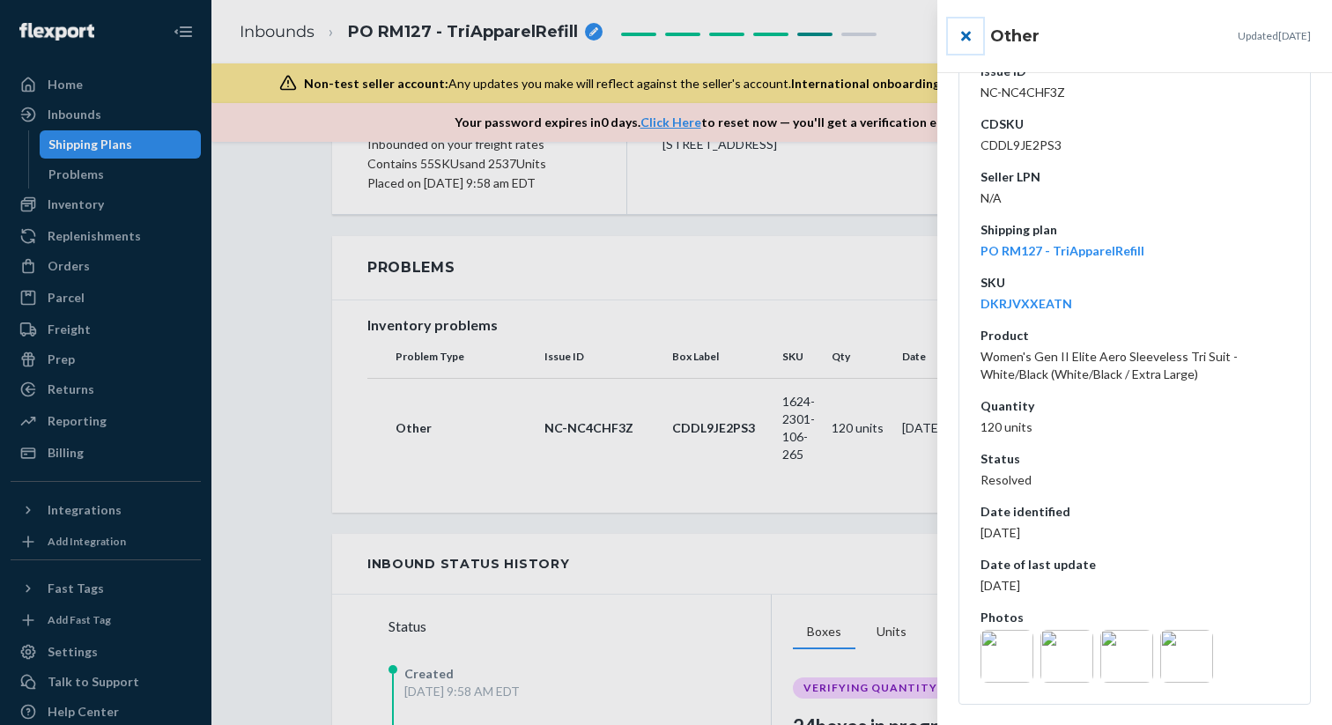
click at [961, 41] on button "close" at bounding box center [965, 36] width 35 height 35
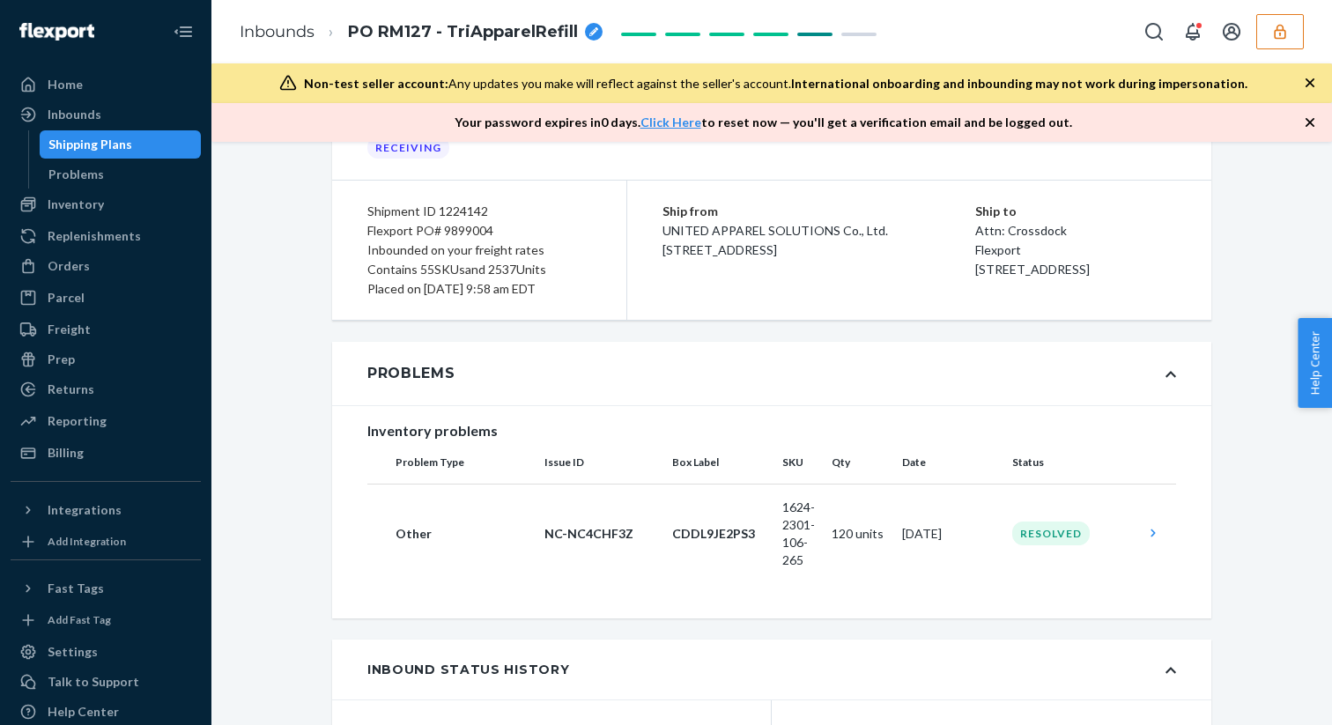
scroll to position [105, 0]
click at [1280, 32] on icon "button" at bounding box center [1280, 32] width 18 height 18
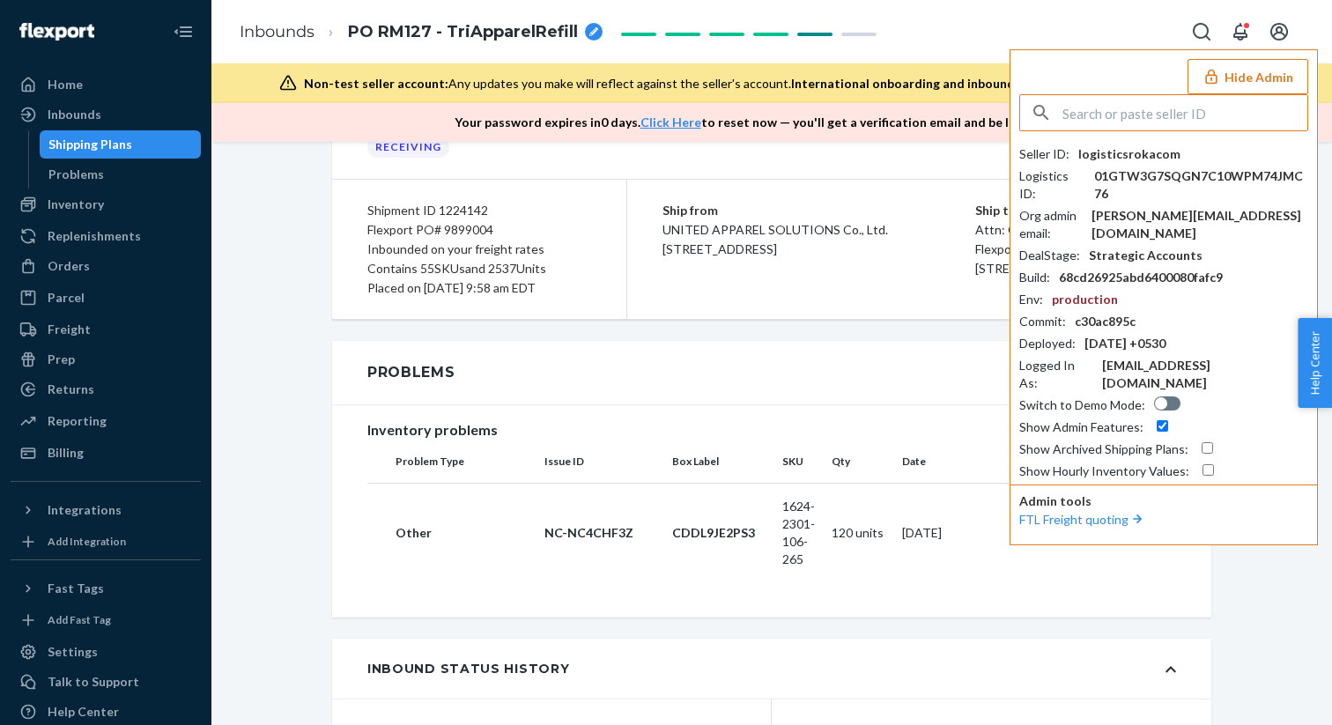
click at [1141, 116] on input "text" at bounding box center [1184, 112] width 245 height 35
paste input "buywithfingmailcom"
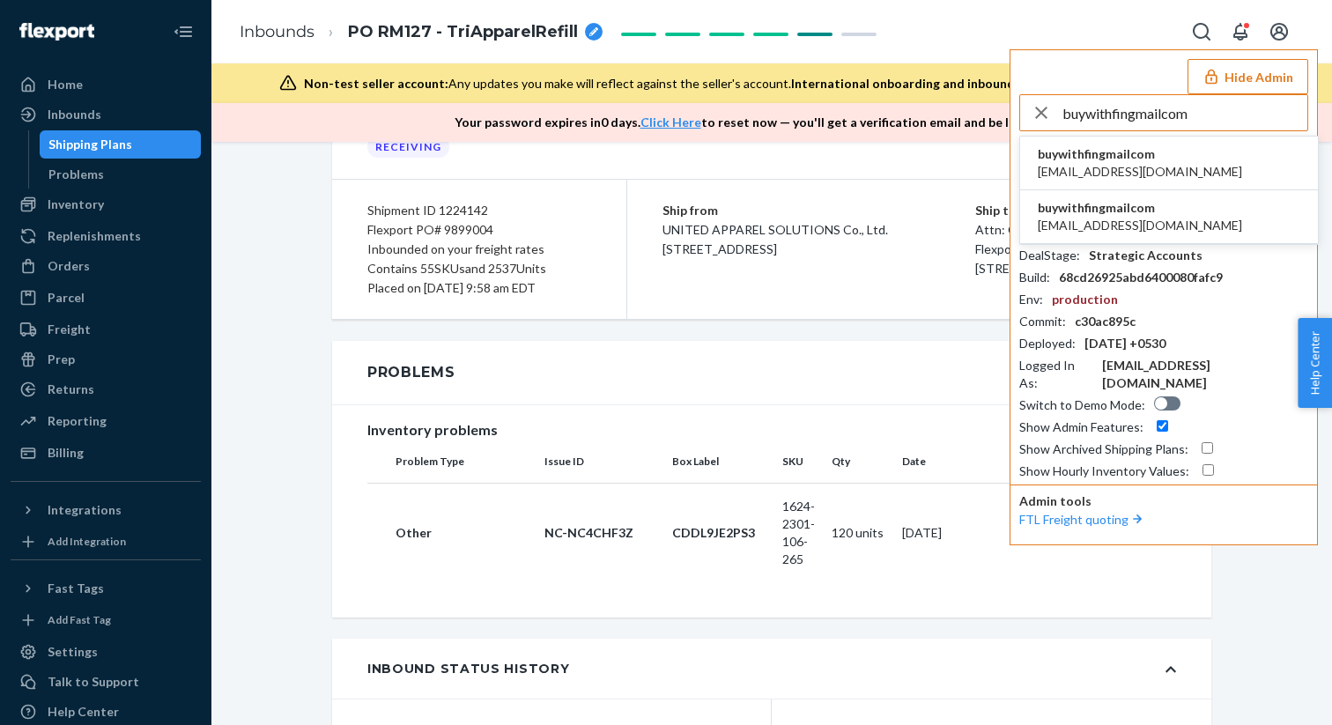
type input "buywithfingmailcom"
click at [1136, 172] on span "[EMAIL_ADDRESS][DOMAIN_NAME]" at bounding box center [1140, 172] width 204 height 18
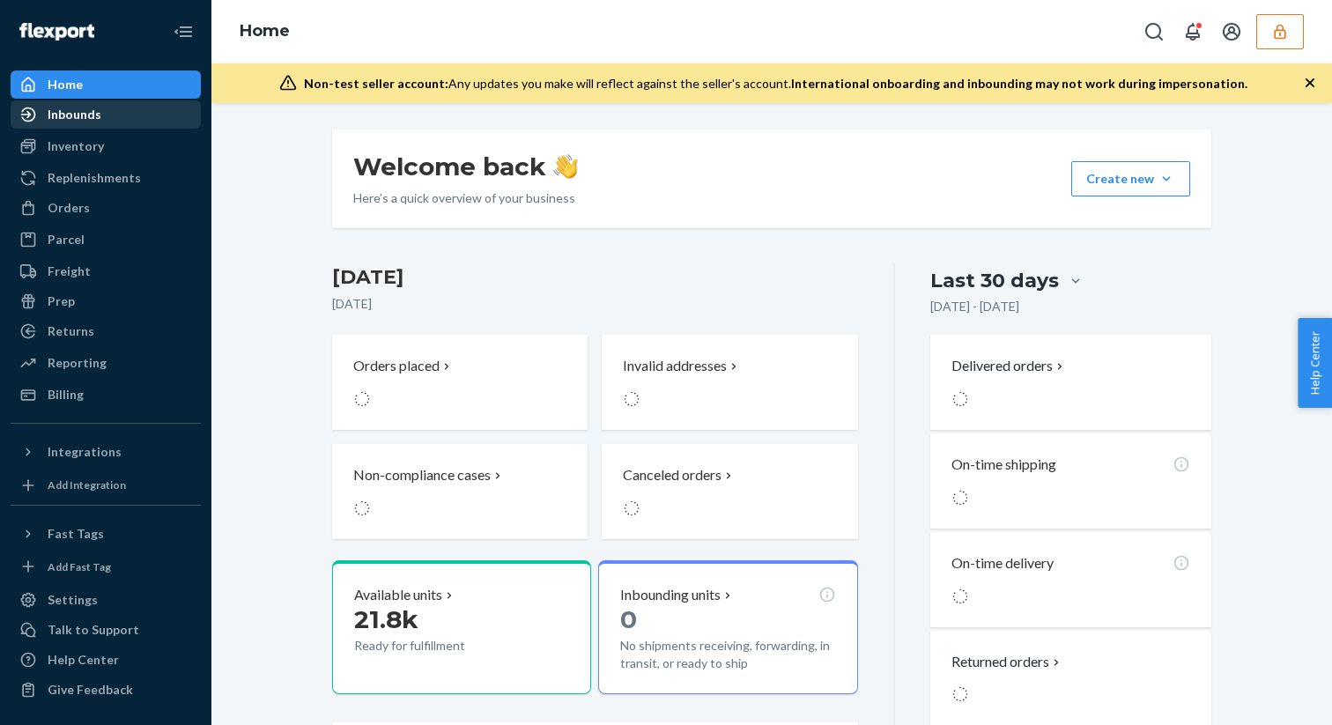
click at [143, 100] on link "Inbounds" at bounding box center [106, 114] width 190 height 28
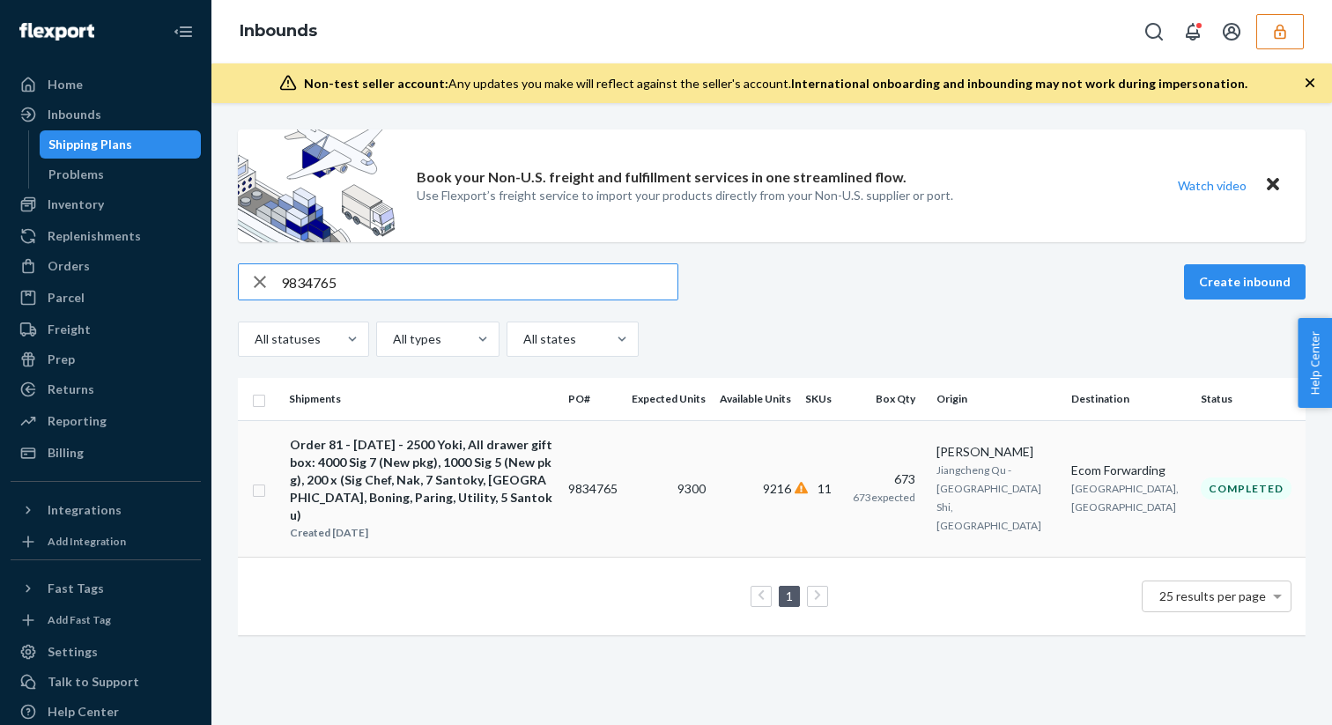
type input "9834765"
click at [393, 524] on div "Created [DATE]" at bounding box center [421, 533] width 263 height 18
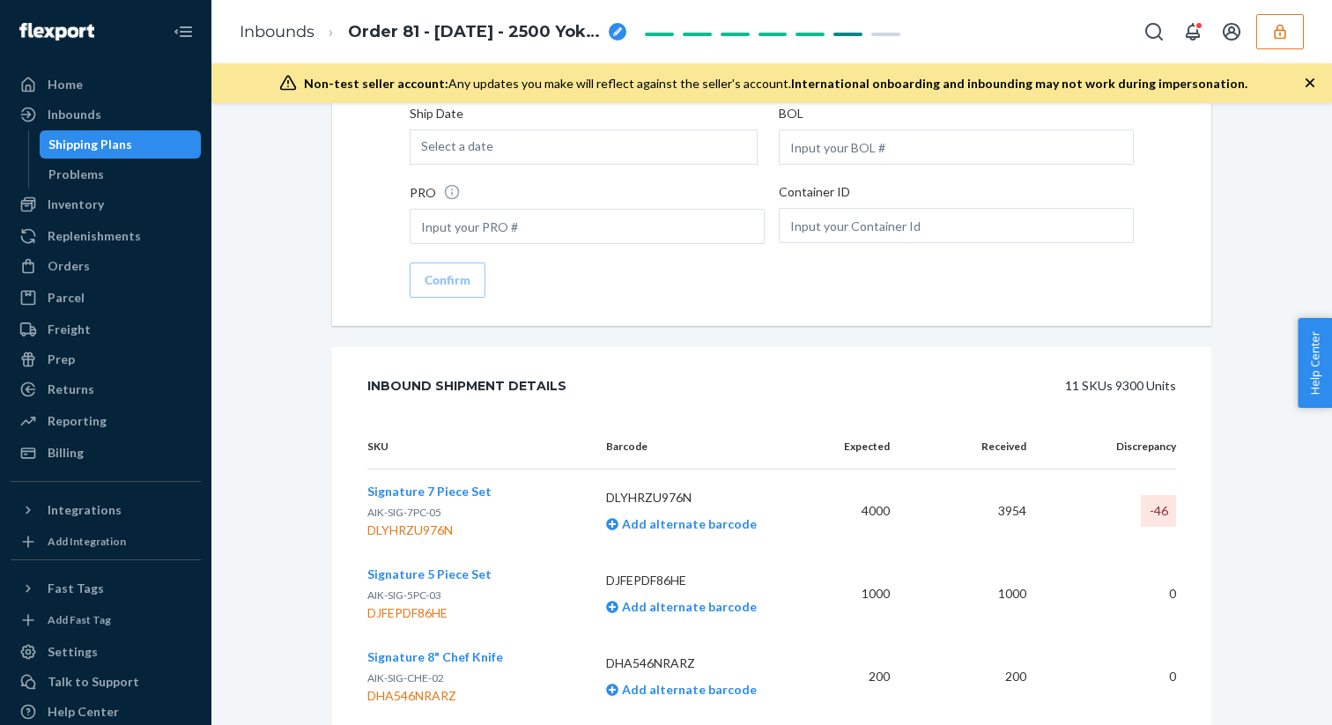
scroll to position [3152, 0]
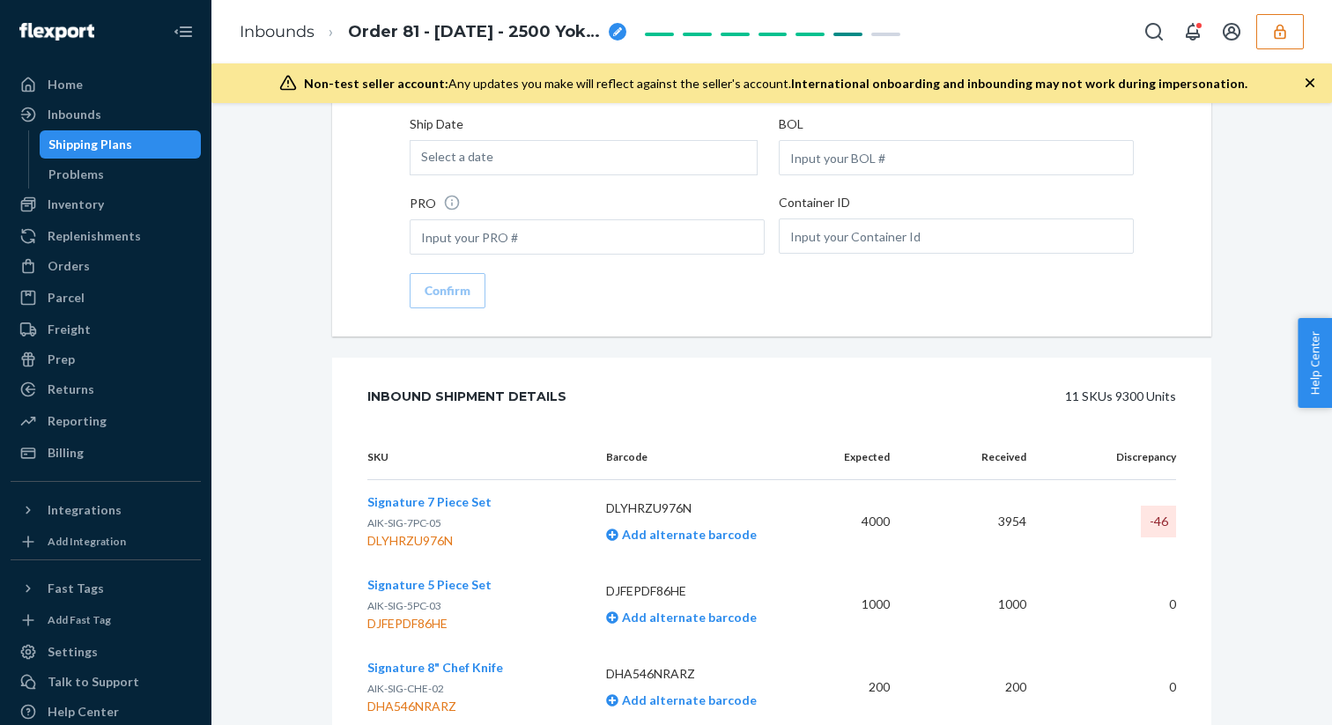
click at [424, 532] on div "DLYHRZU976N" at bounding box center [429, 541] width 124 height 18
copy div "DLYHRZU976N"
click at [1277, 34] on icon "button" at bounding box center [1280, 32] width 18 height 18
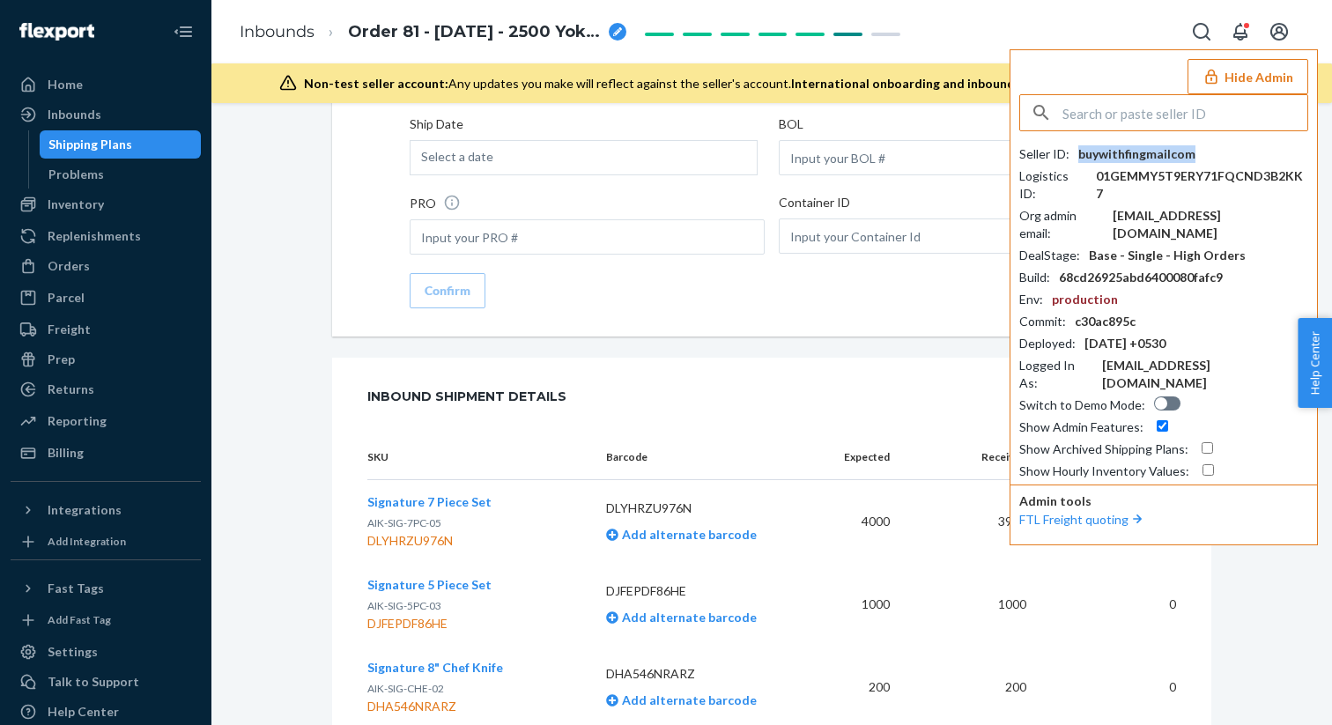
click at [1143, 157] on div "buywithfingmailcom" at bounding box center [1136, 154] width 117 height 18
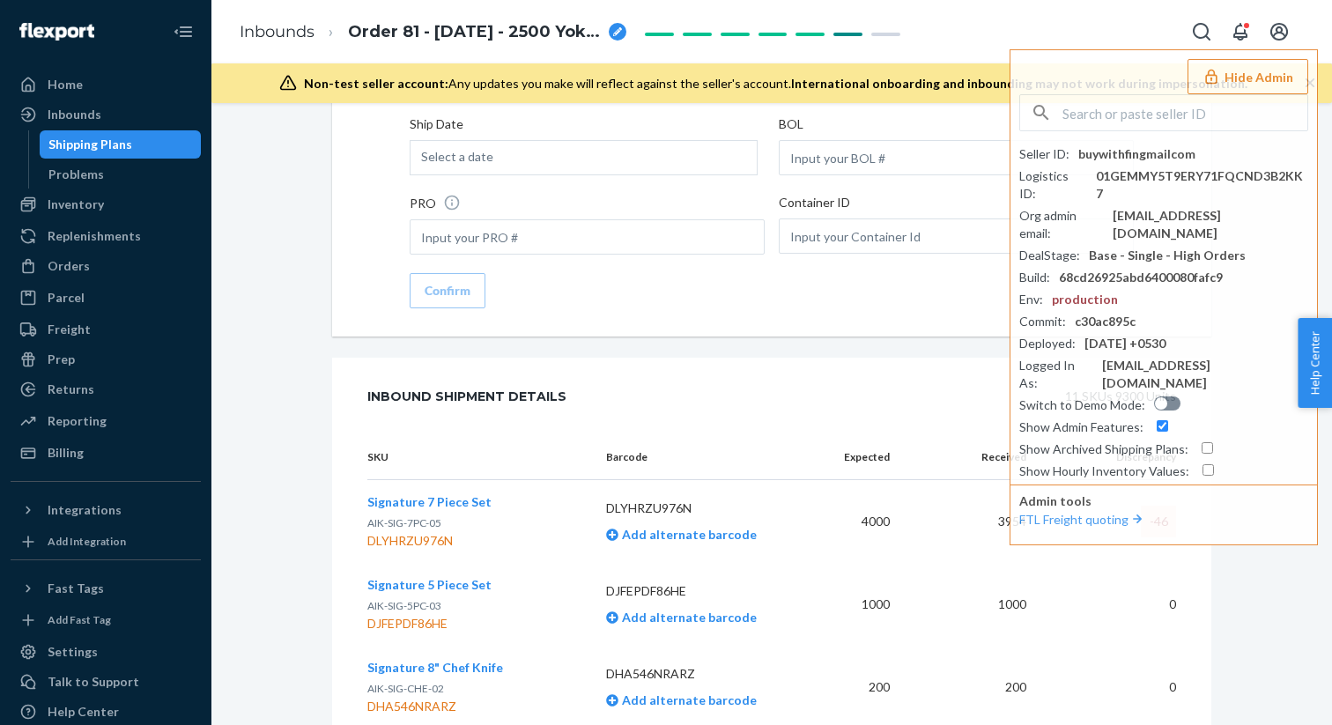
click at [745, 379] on div "11 SKUs 9300 Units" at bounding box center [891, 396] width 570 height 35
click at [1220, 80] on icon "button" at bounding box center [1212, 77] width 18 height 18
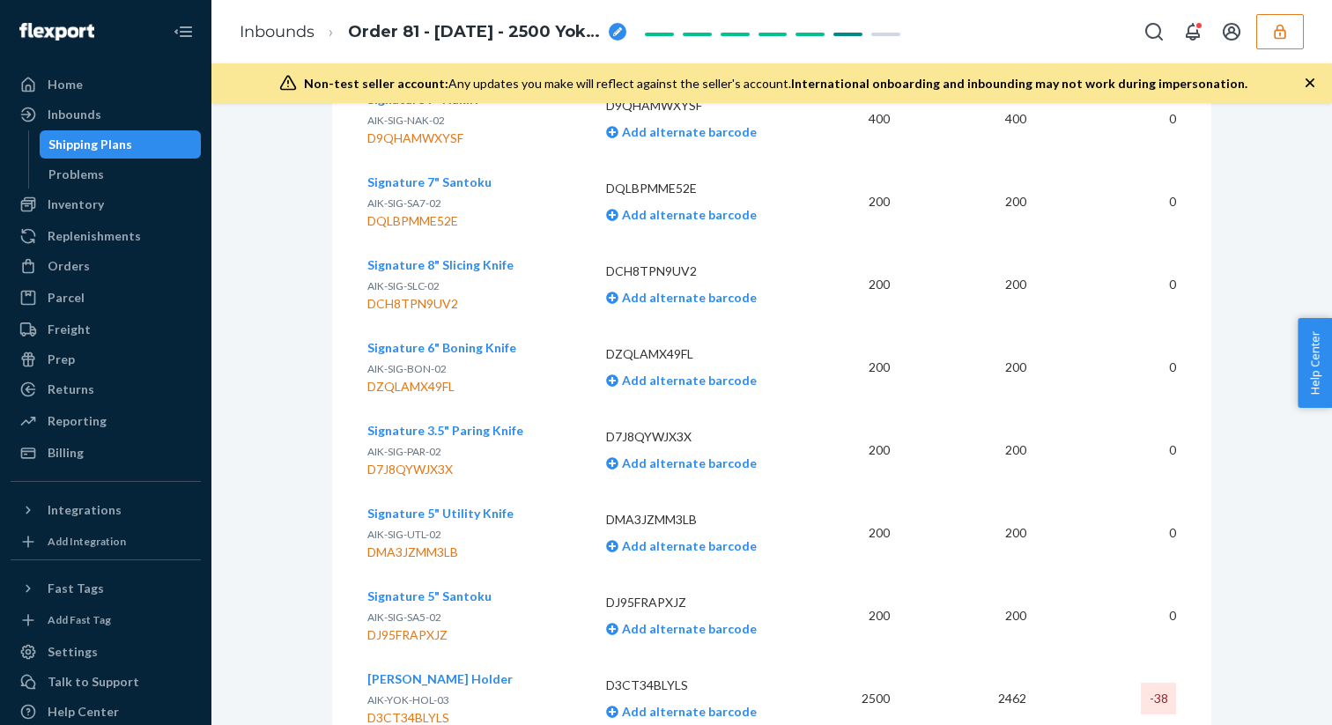
scroll to position [3867, 0]
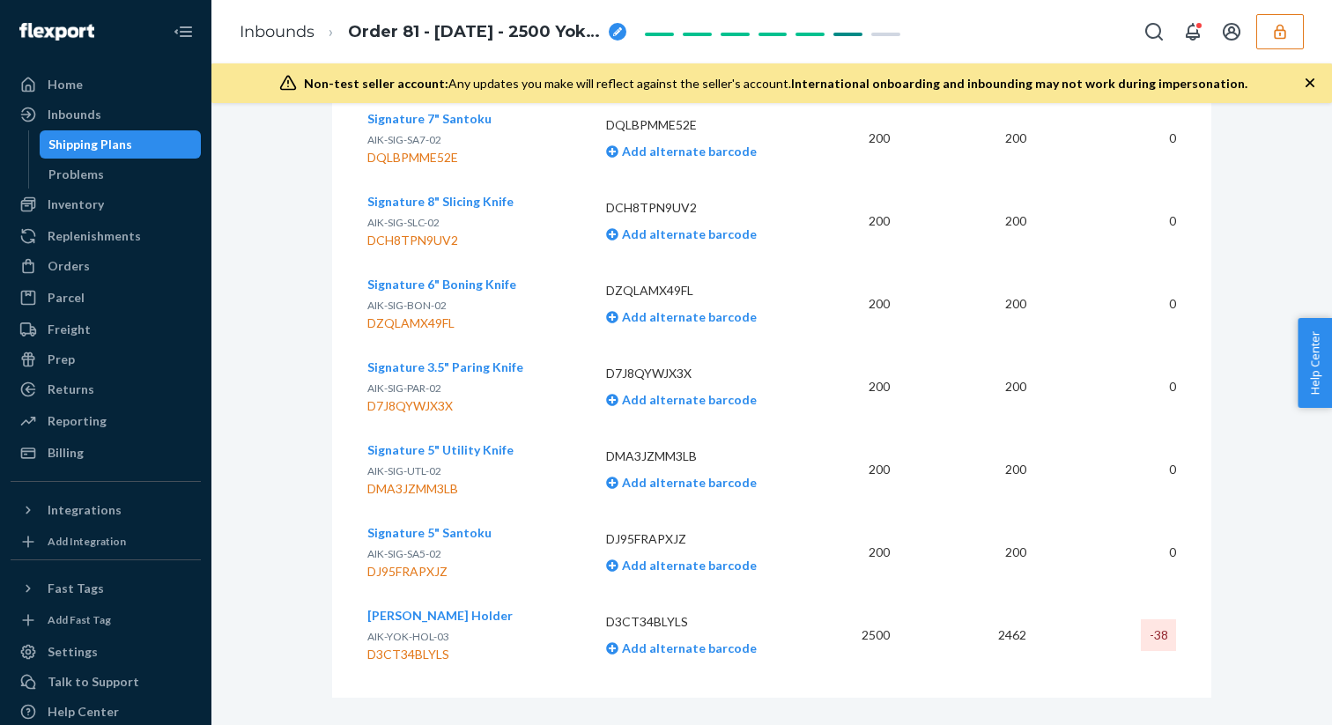
click at [412, 646] on div "D3CT34BLYLS" at bounding box center [439, 655] width 145 height 18
copy div "D3CT34BLYLS"
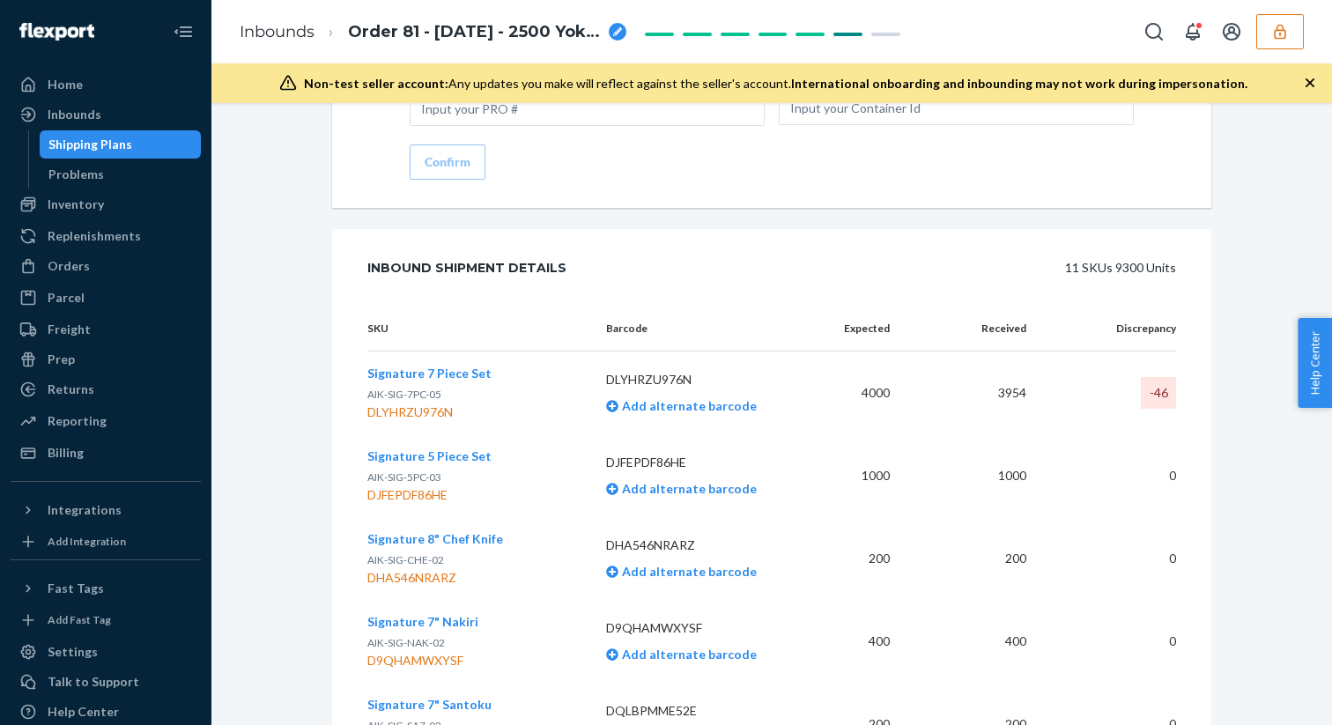
scroll to position [3330, 0]
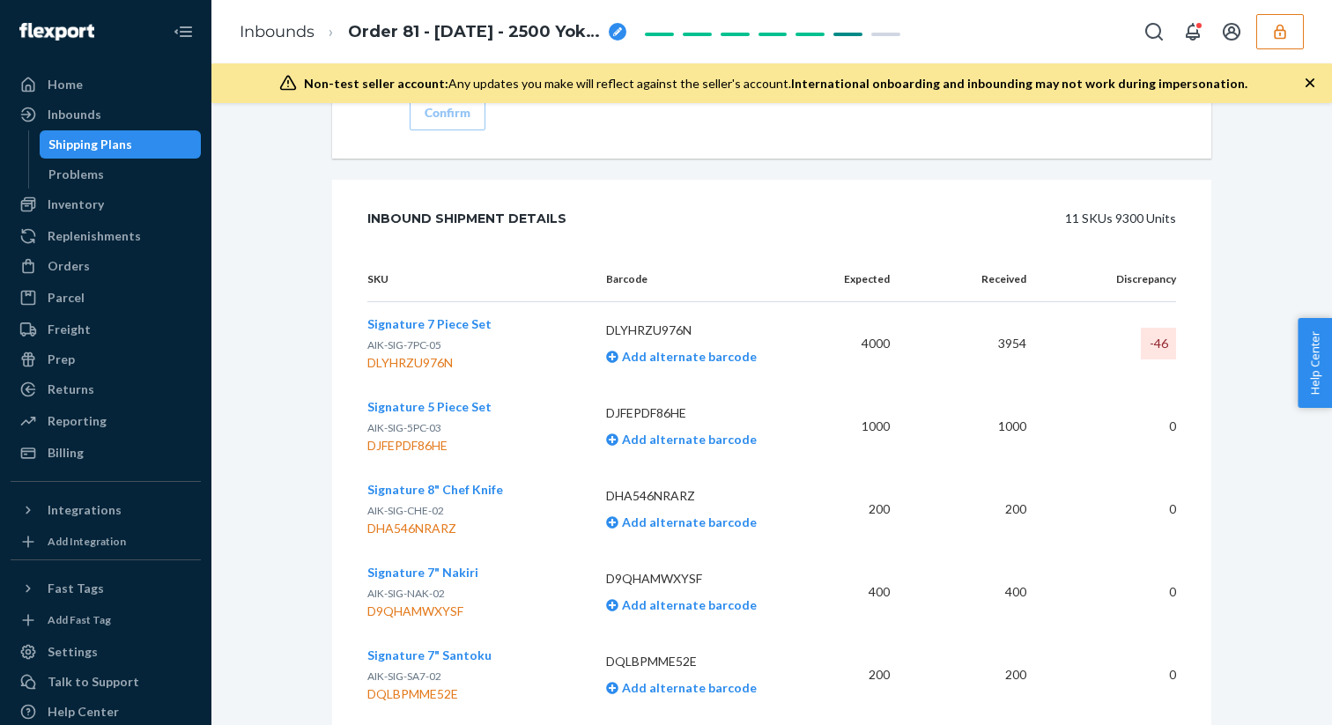
click at [433, 354] on div "DLYHRZU976N" at bounding box center [429, 363] width 124 height 18
copy div "DLYHRZU976N"
click at [436, 354] on div "DLYHRZU976N" at bounding box center [429, 363] width 124 height 18
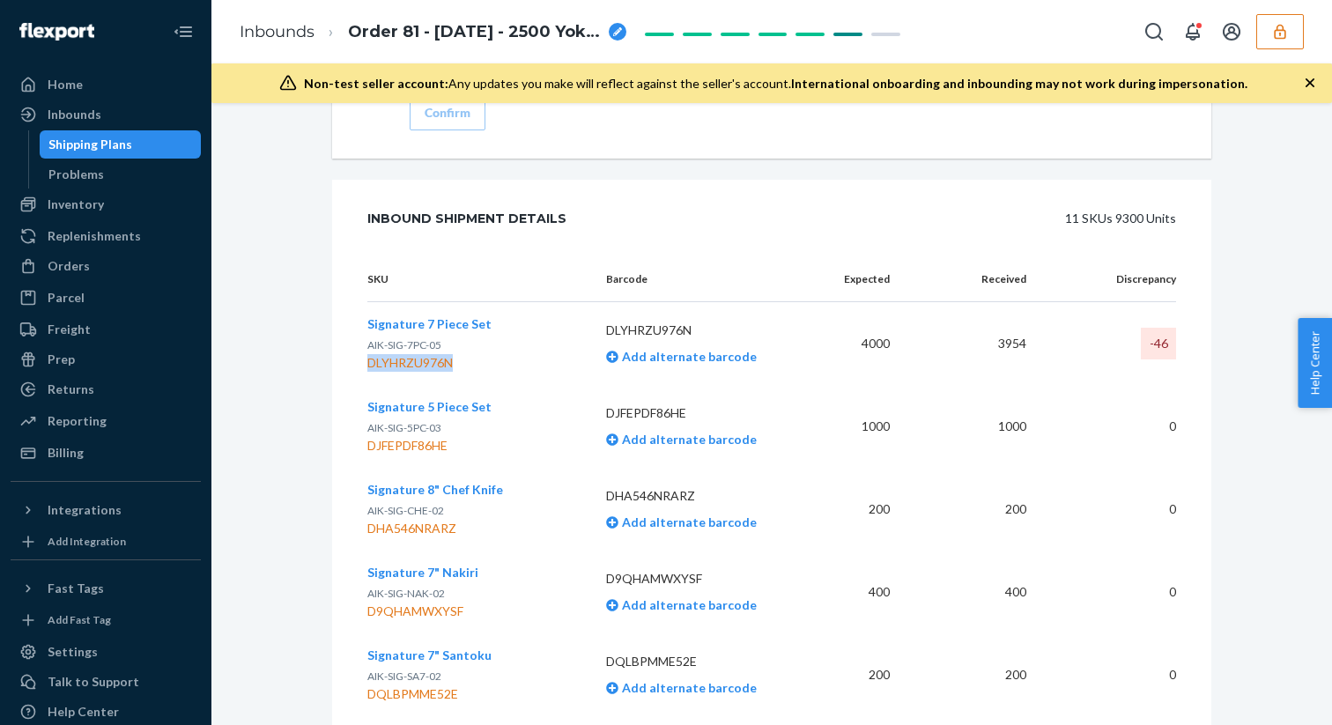
copy div "DLYHRZU976N"
